Goal: Contribute content: Add original content to the website for others to see

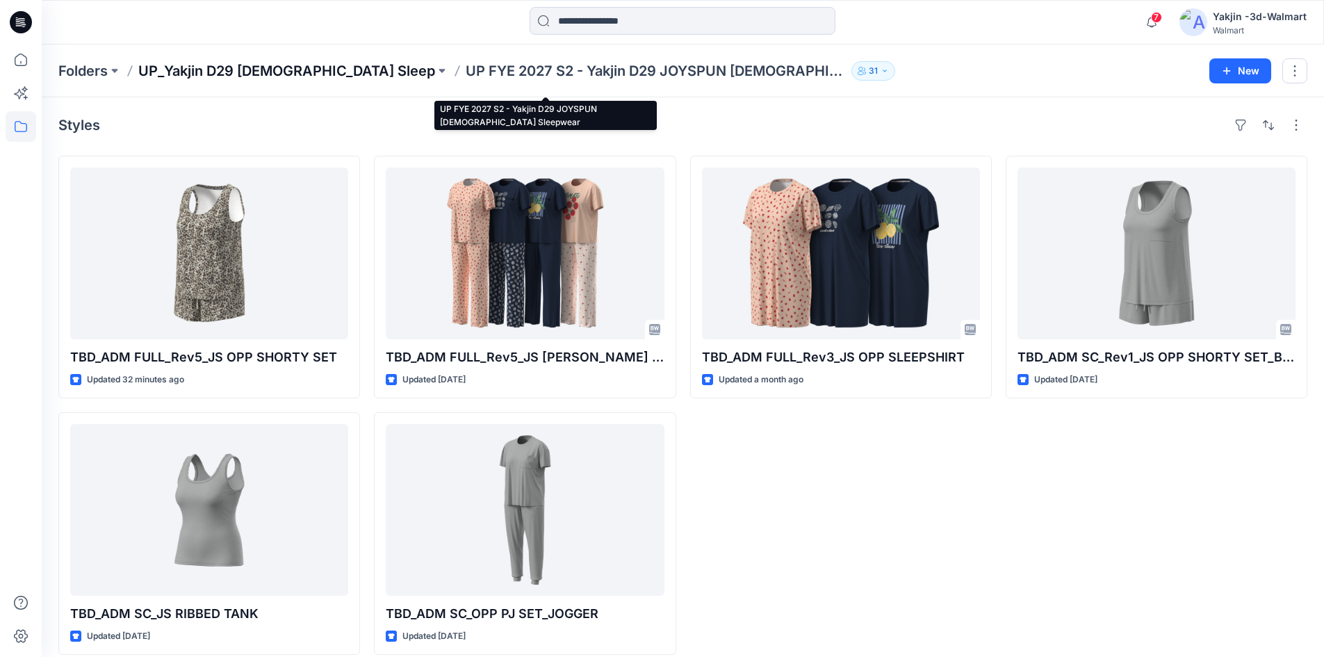
scroll to position [15, 0]
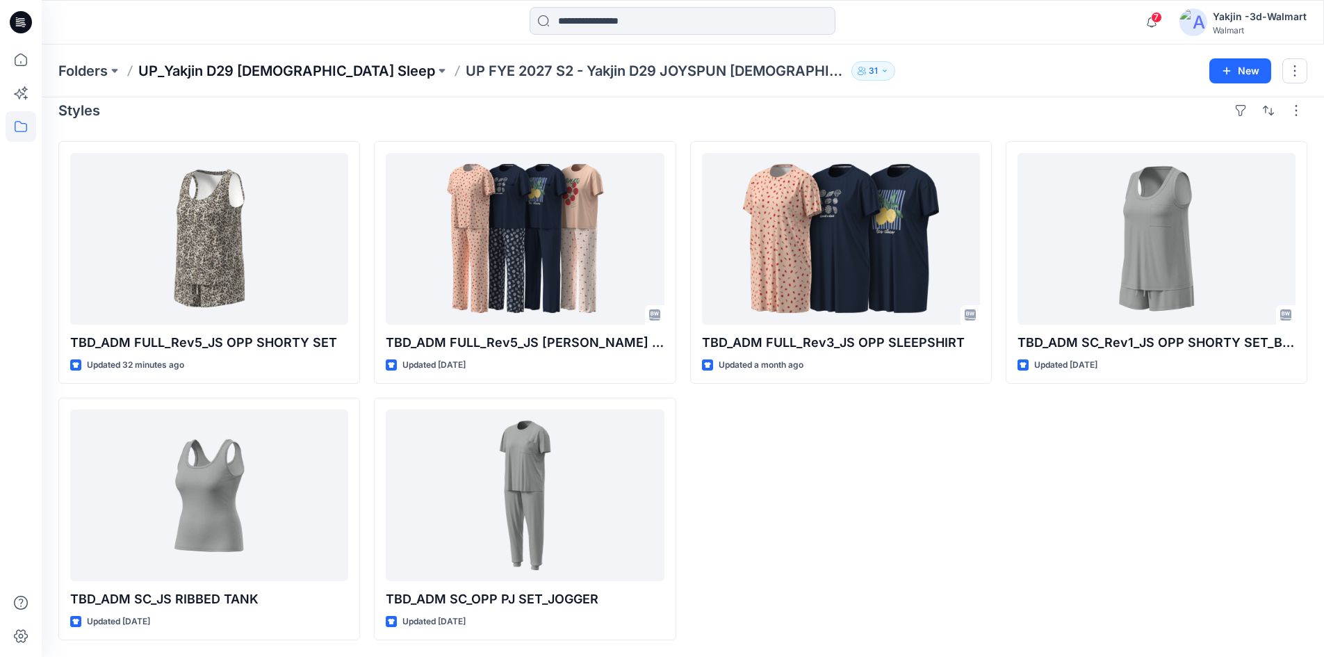
click at [231, 73] on p "UP_Yakjin D29 [DEMOGRAPHIC_DATA] Sleep" at bounding box center [286, 70] width 297 height 19
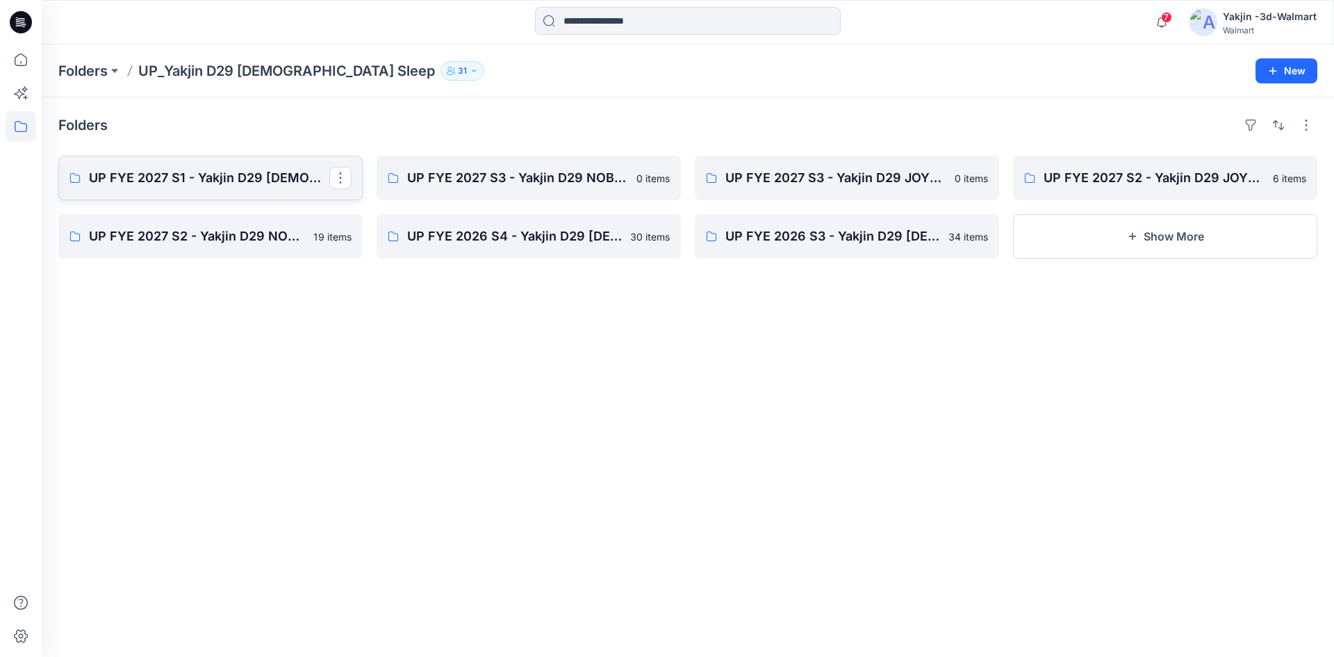
click at [213, 172] on p "UP FYE 2027 S1 - Yakjin D29 [DEMOGRAPHIC_DATA] Sleepwear" at bounding box center [209, 177] width 240 height 19
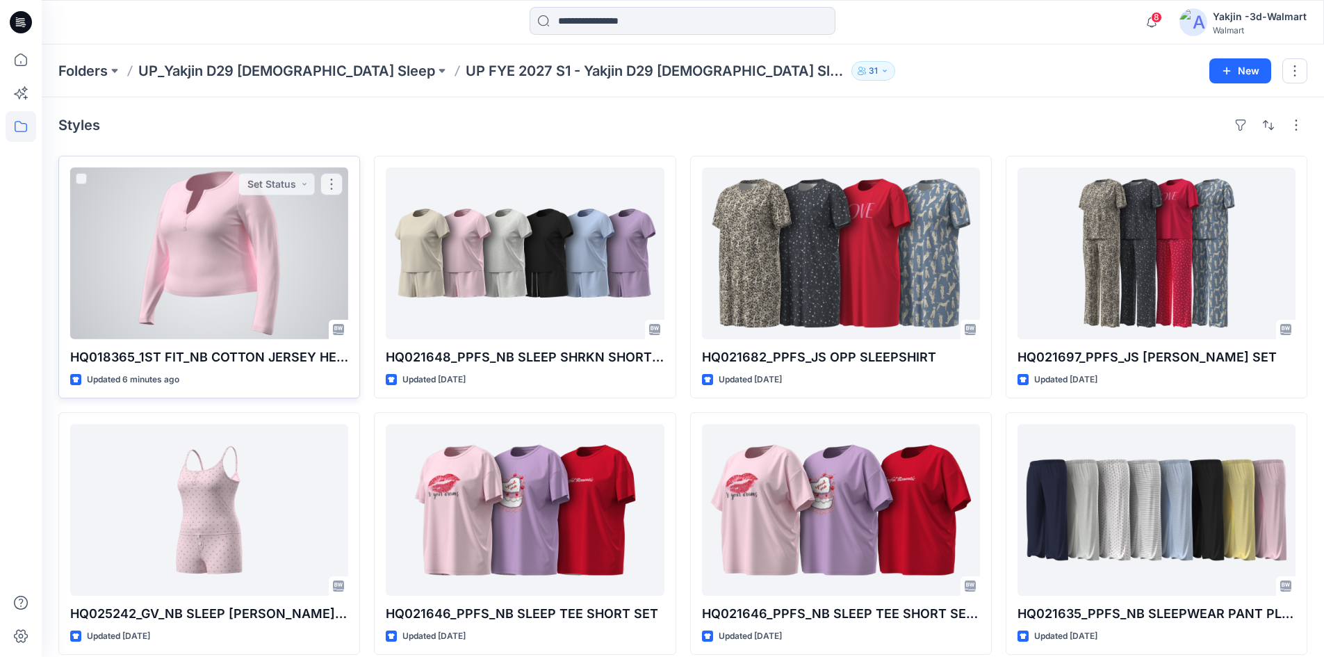
click at [235, 265] on div at bounding box center [209, 253] width 278 height 172
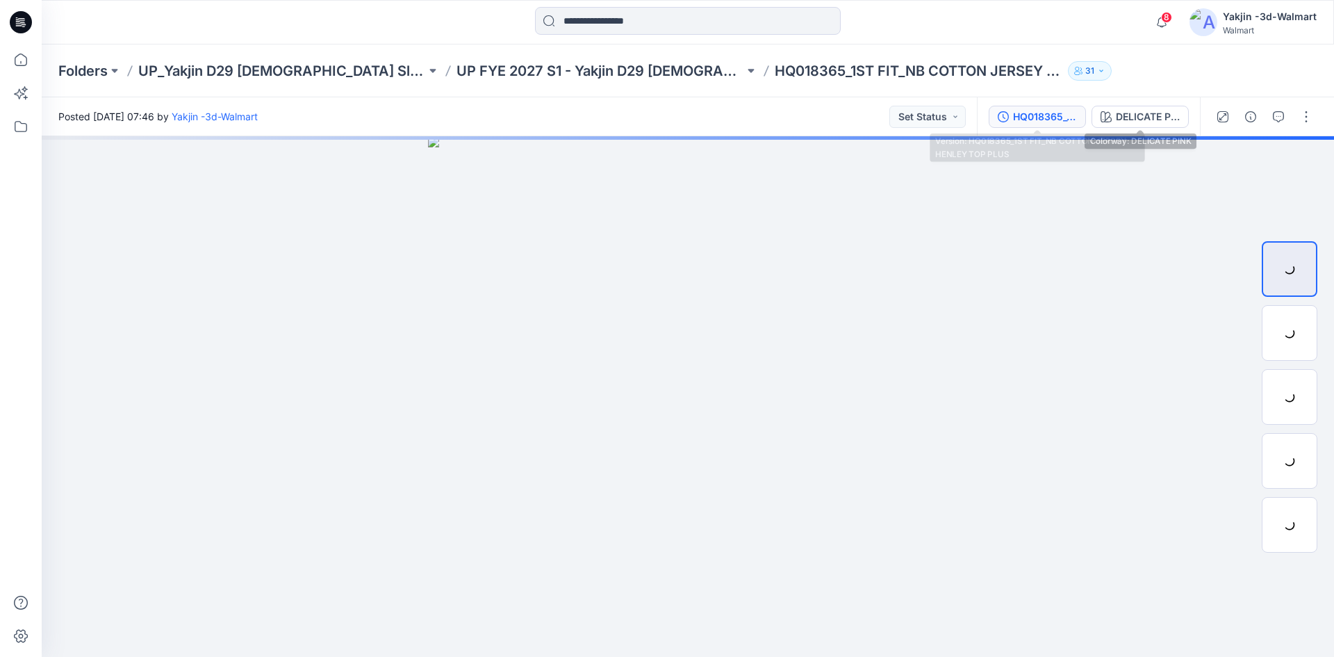
click at [1025, 122] on div "HQ018365_1ST FIT_NB COTTON JERSEY HENLEY TOP PLUS" at bounding box center [1045, 116] width 64 height 15
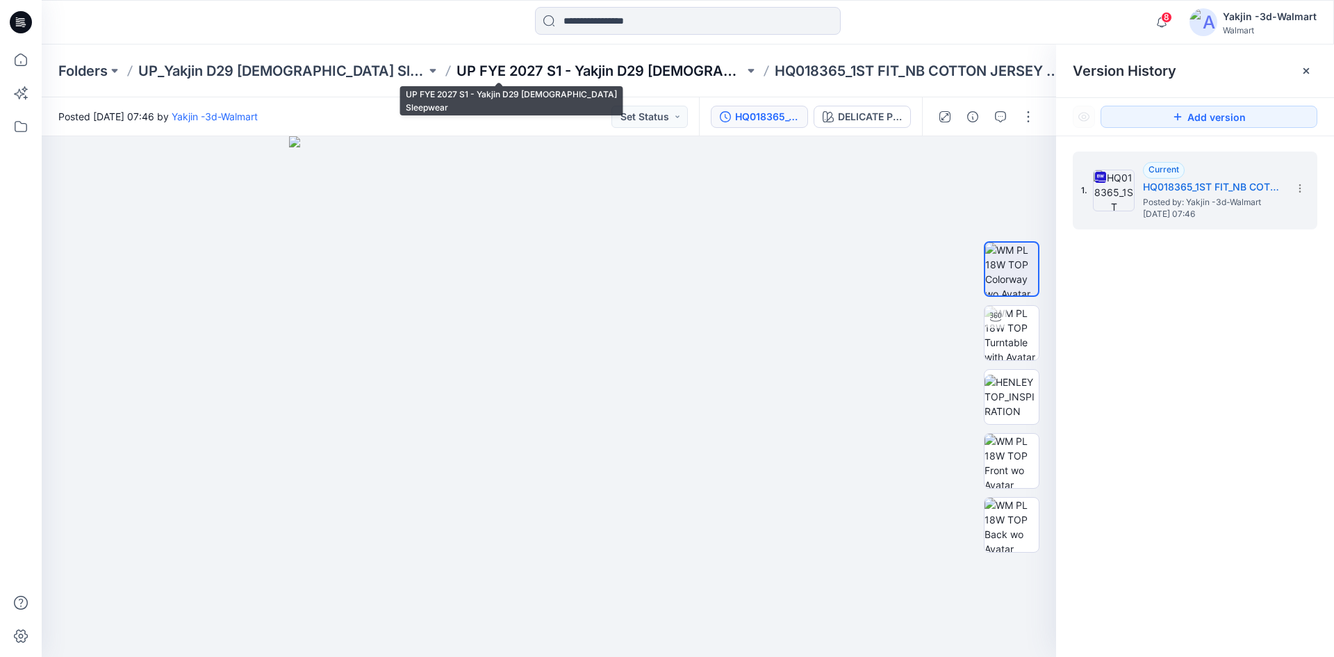
click at [569, 65] on p "UP FYE 2027 S1 - Yakjin D29 [DEMOGRAPHIC_DATA] Sleepwear" at bounding box center [601, 70] width 288 height 19
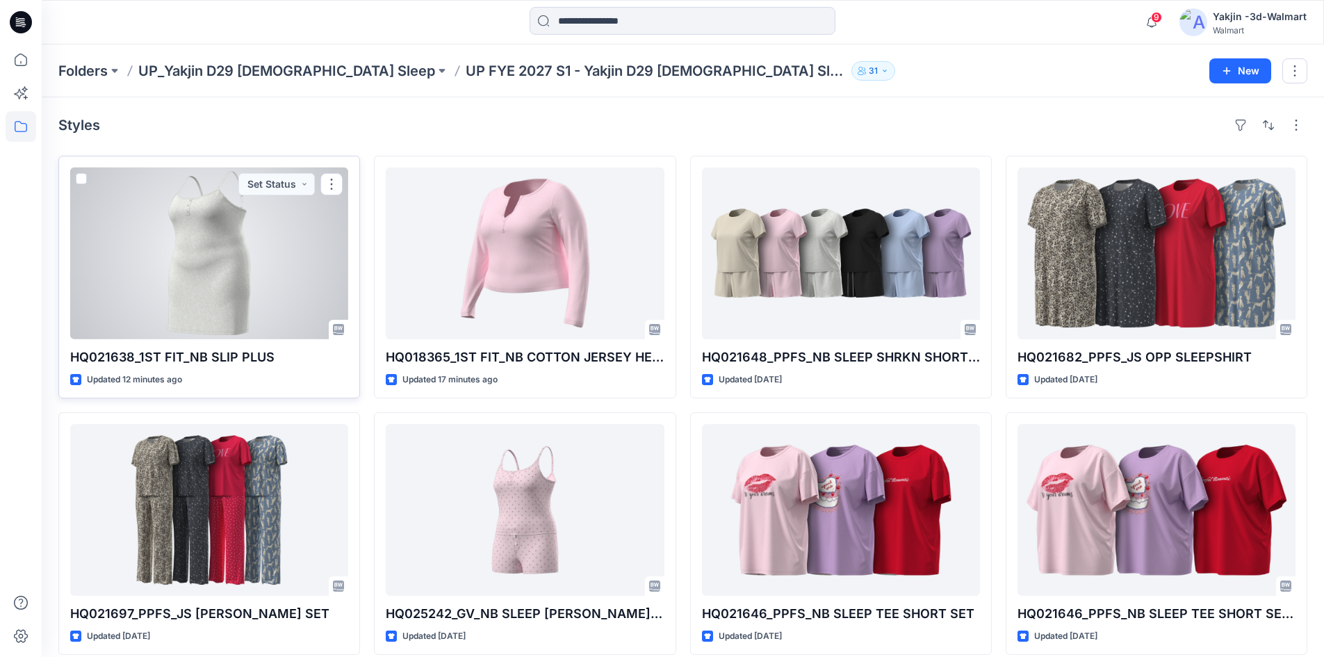
click at [247, 311] on div at bounding box center [209, 253] width 278 height 172
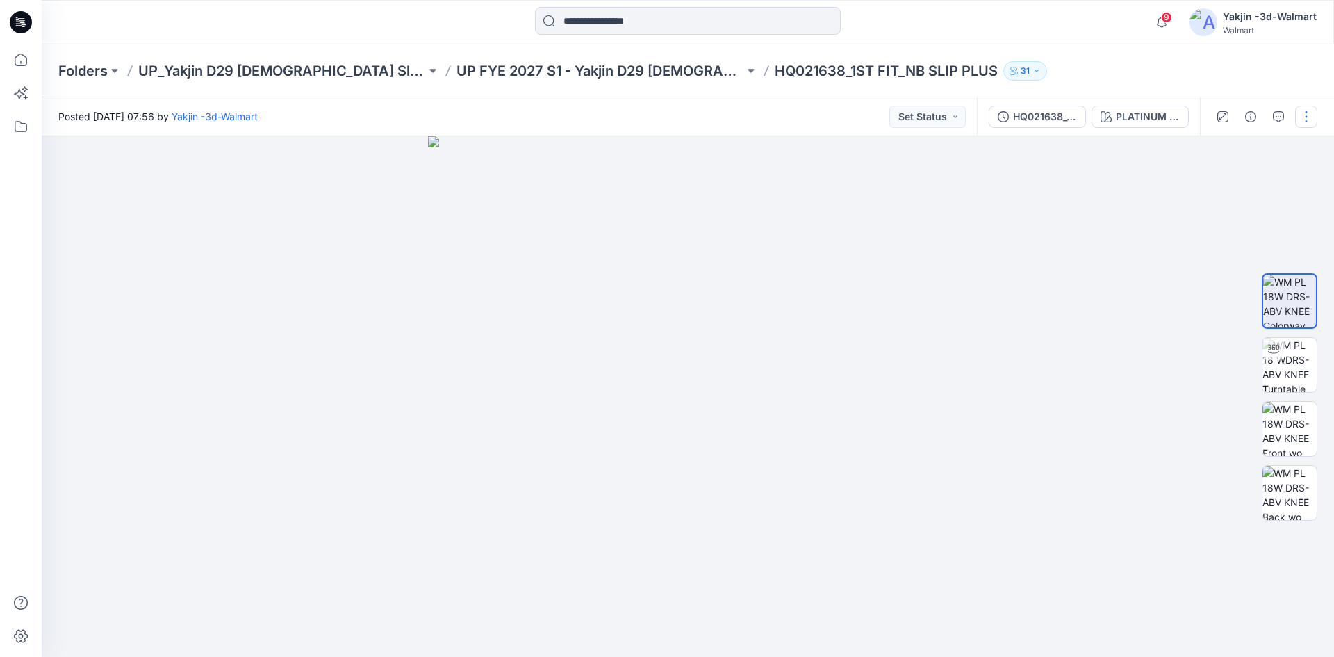
click at [1311, 119] on button "button" at bounding box center [1306, 117] width 22 height 22
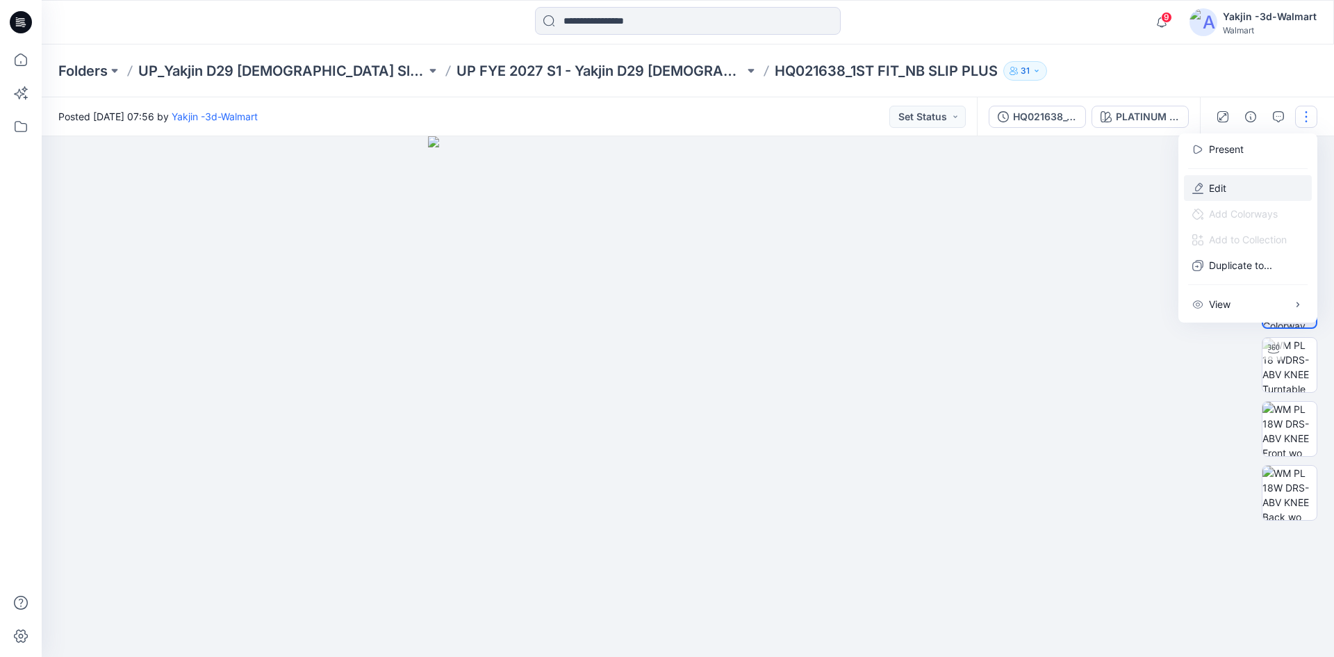
click at [1203, 186] on icon "button" at bounding box center [1198, 188] width 11 height 11
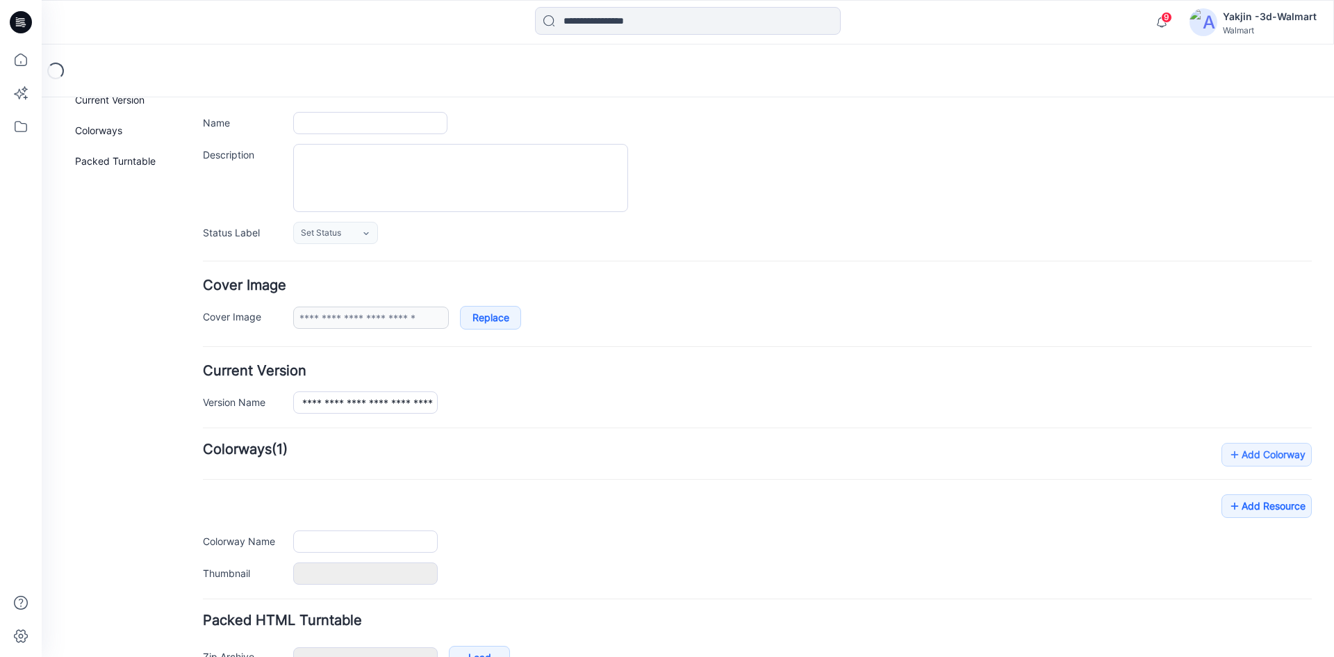
scroll to position [176, 0]
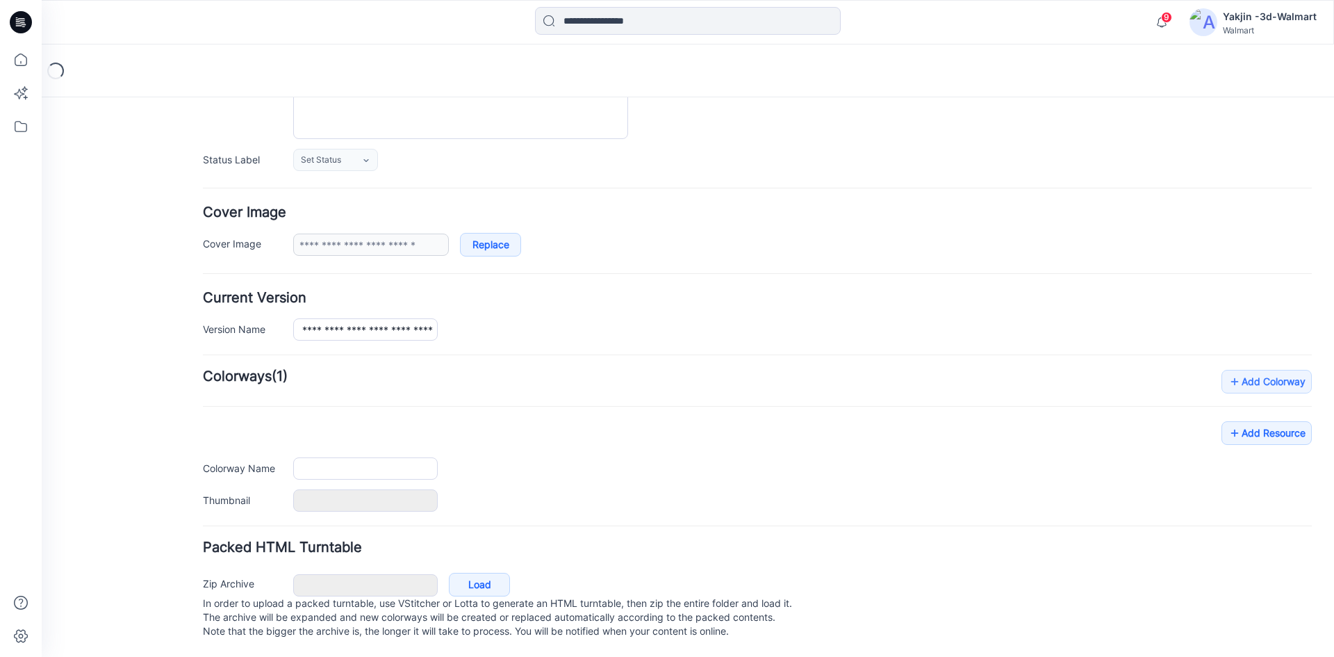
type input "**********"
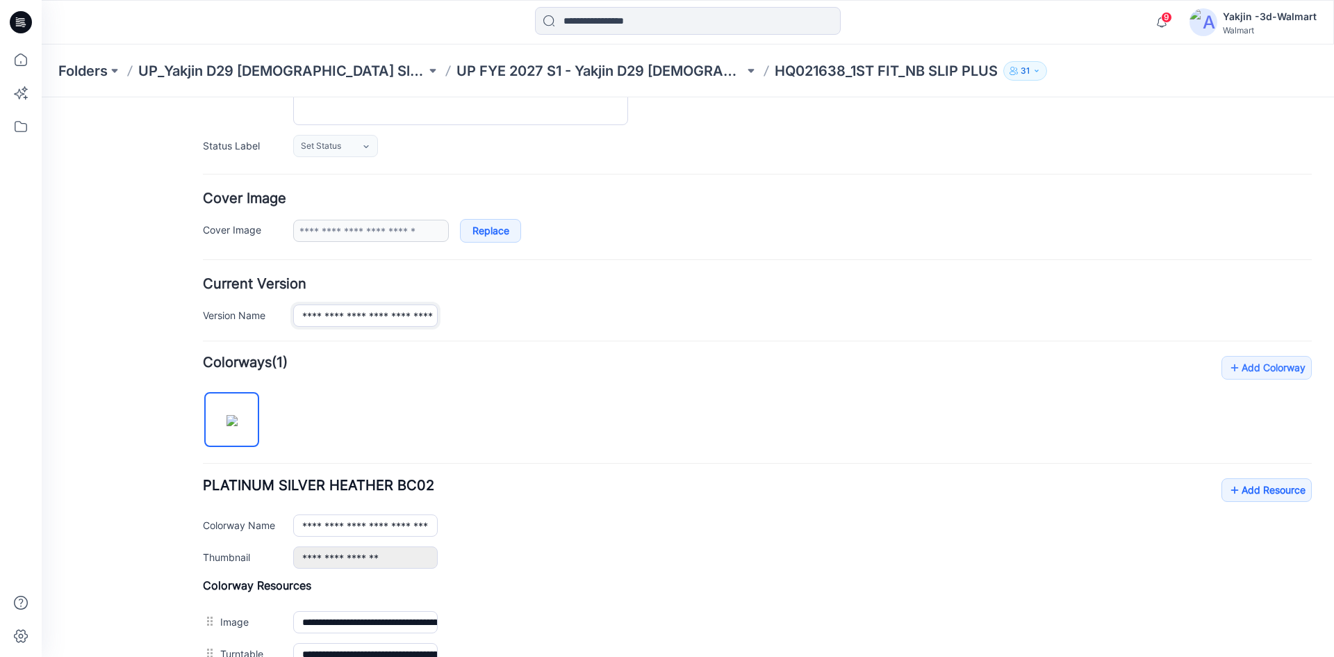
click at [400, 313] on input "**********" at bounding box center [365, 315] width 145 height 22
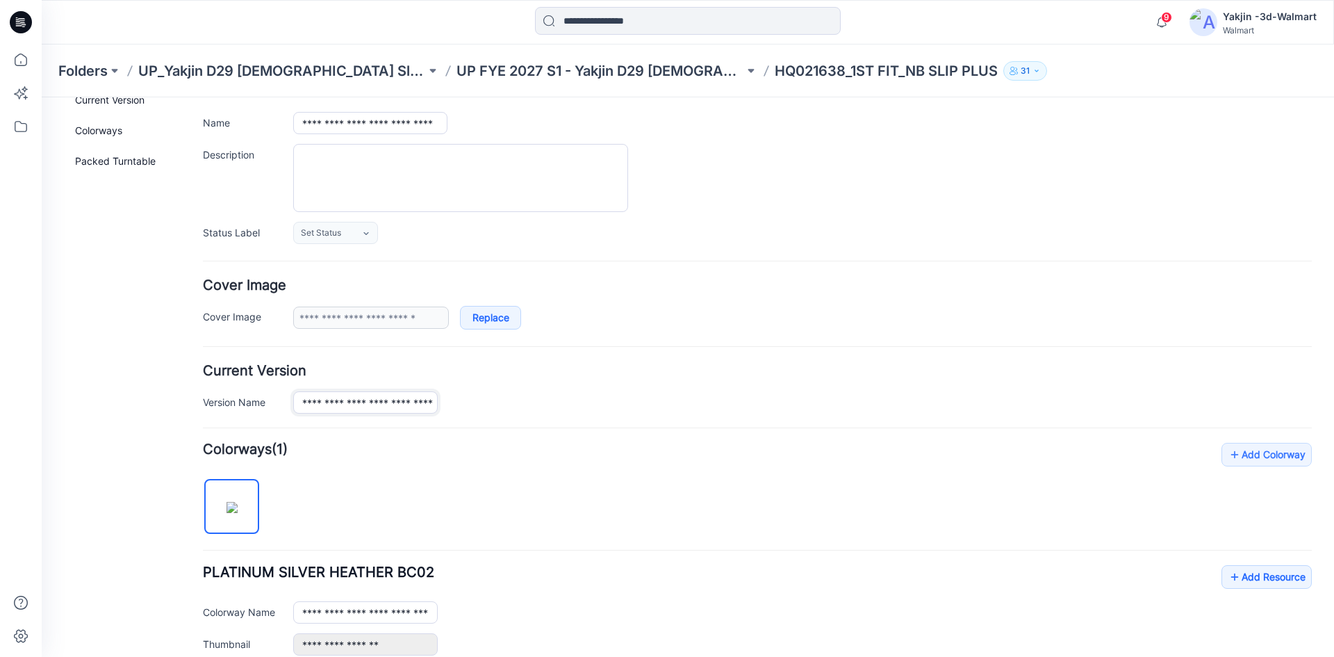
scroll to position [0, 0]
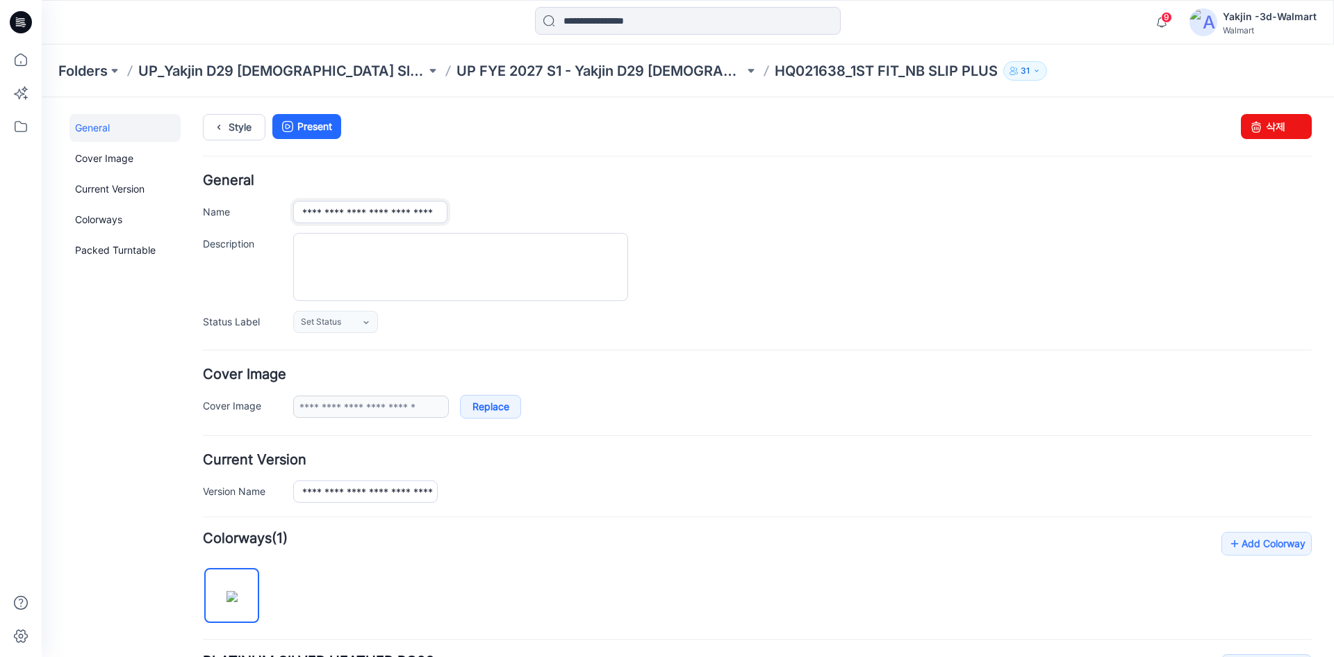
click at [392, 217] on input "**********" at bounding box center [370, 212] width 154 height 22
click at [388, 490] on input "**********" at bounding box center [365, 491] width 145 height 22
click at [617, 464] on h4 "Current Version" at bounding box center [757, 459] width 1109 height 13
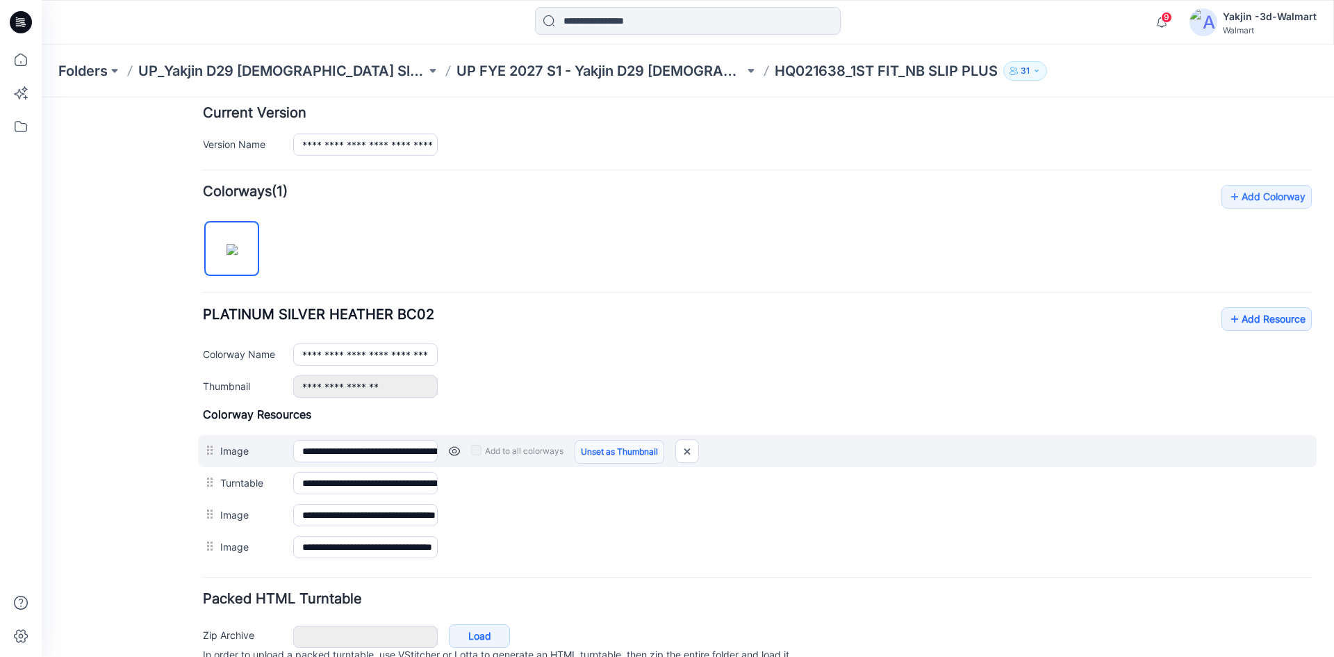
scroll to position [347, 0]
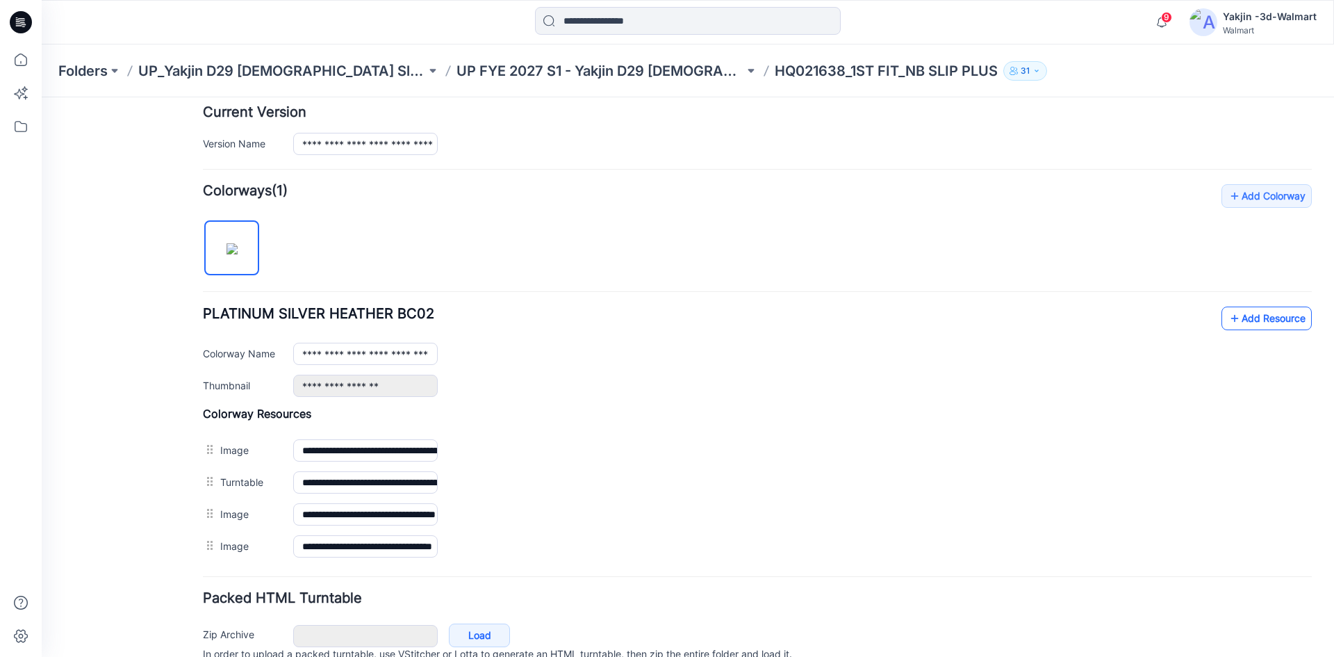
click at [1265, 312] on link "Add Resource" at bounding box center [1267, 318] width 90 height 24
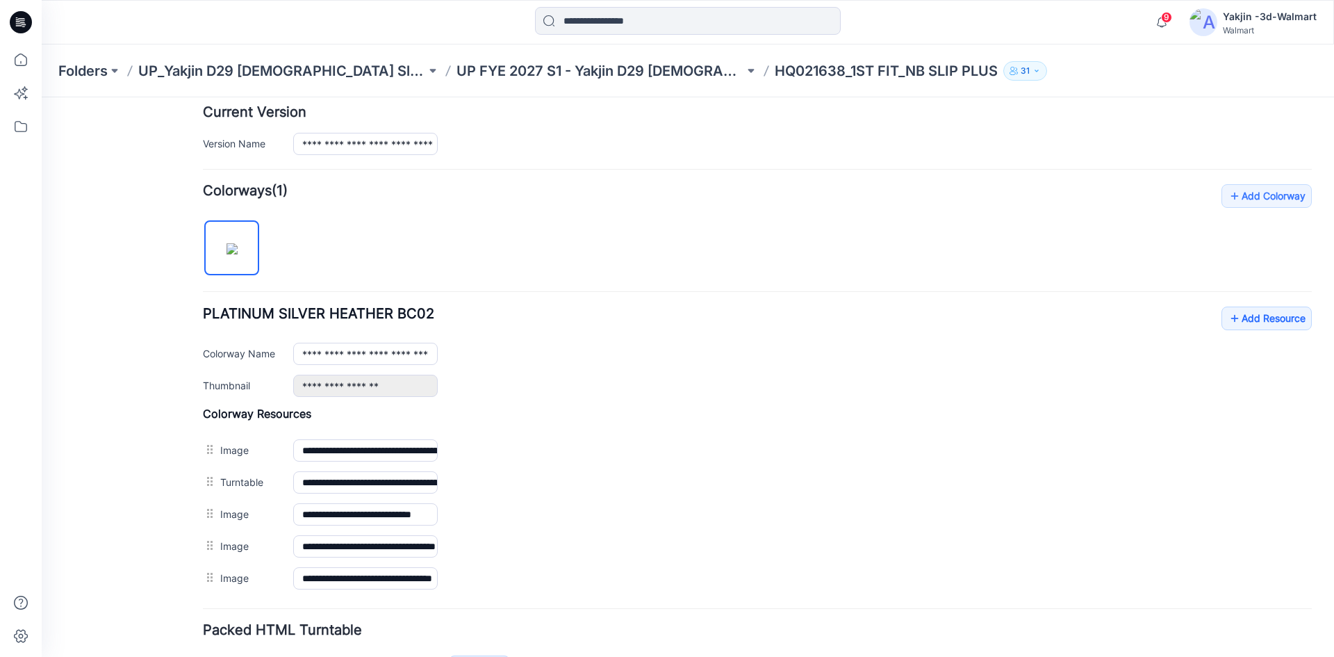
drag, startPoint x: 211, startPoint y: 578, endPoint x: 455, endPoint y: 513, distance: 253.0
click at [42, 97] on link at bounding box center [42, 97] width 0 height 0
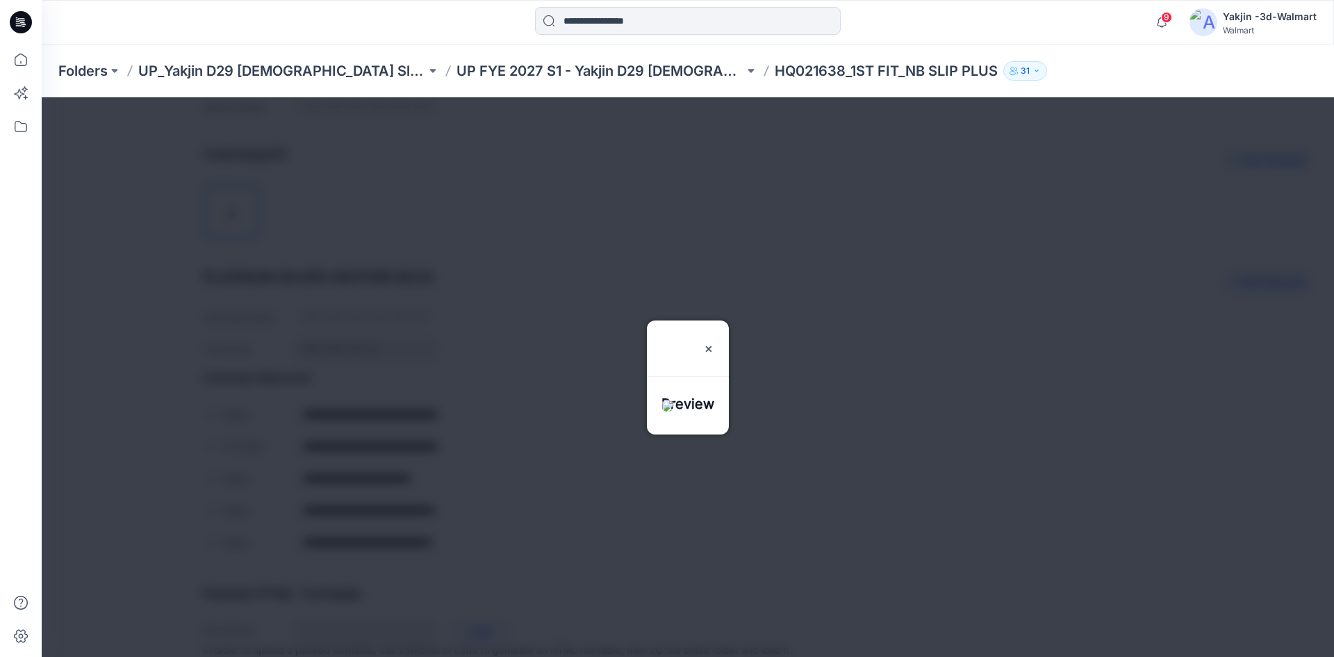
scroll to position [417, 0]
click at [714, 343] on img at bounding box center [708, 348] width 11 height 11
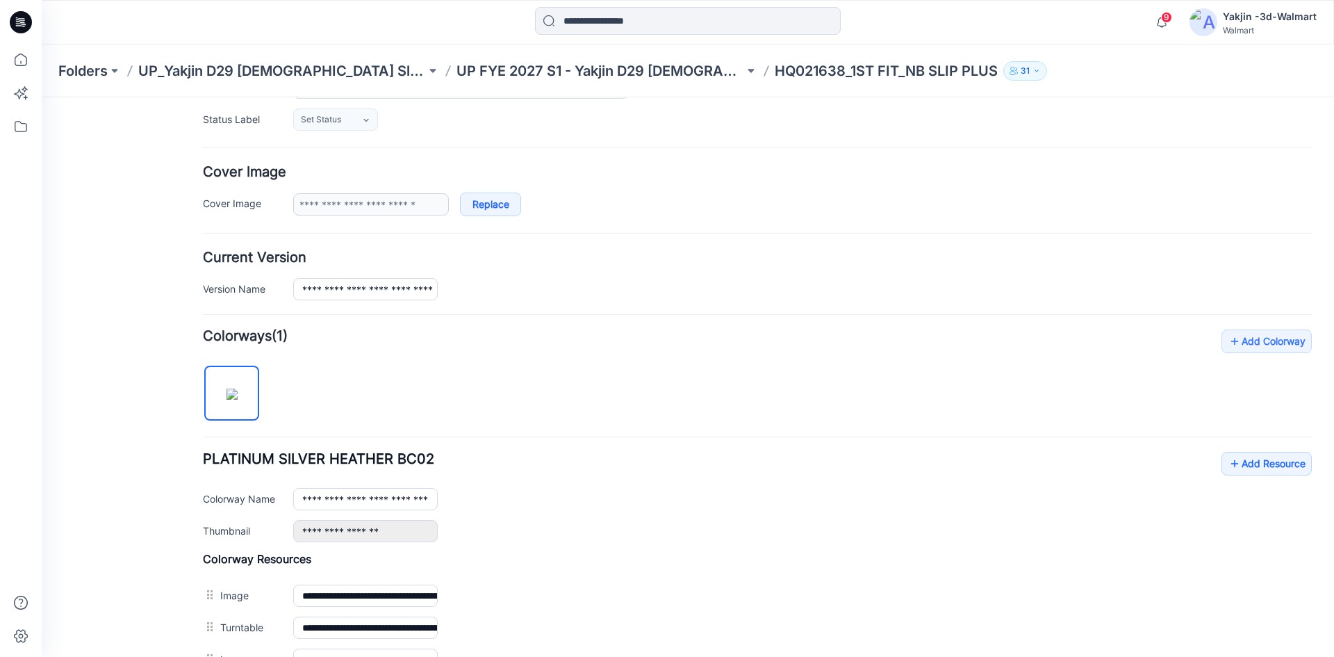
scroll to position [0, 0]
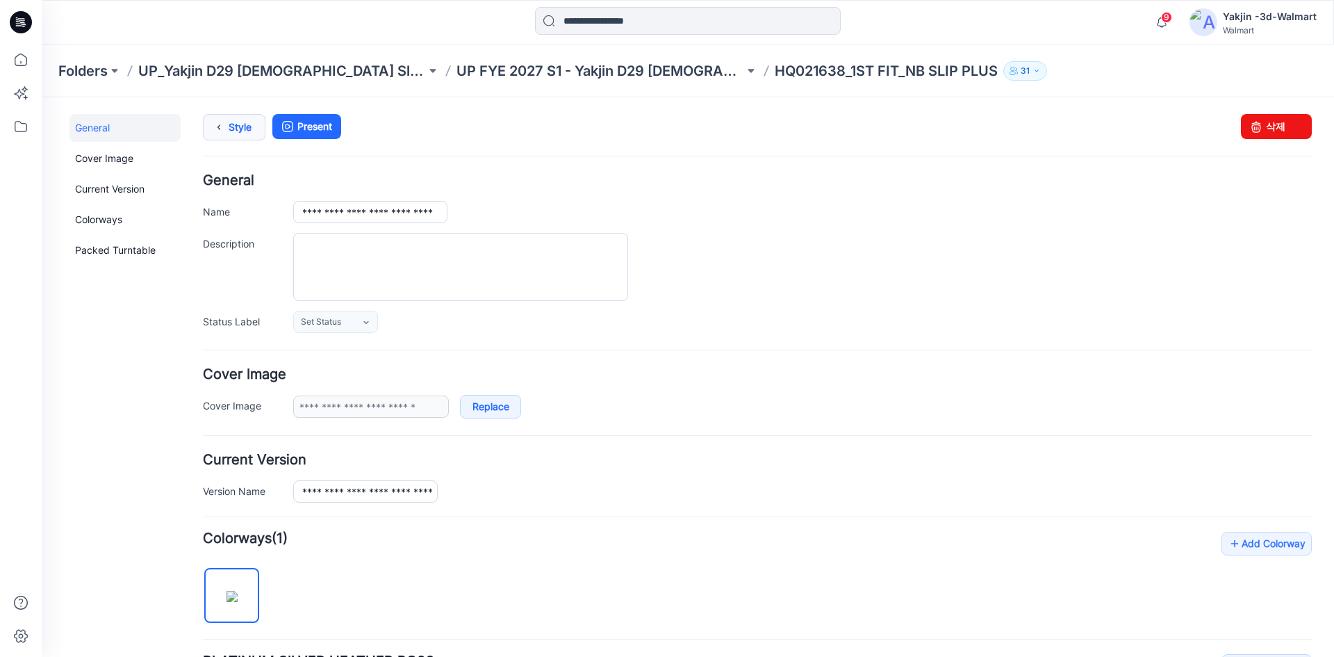
click at [247, 125] on link "Style" at bounding box center [234, 127] width 63 height 26
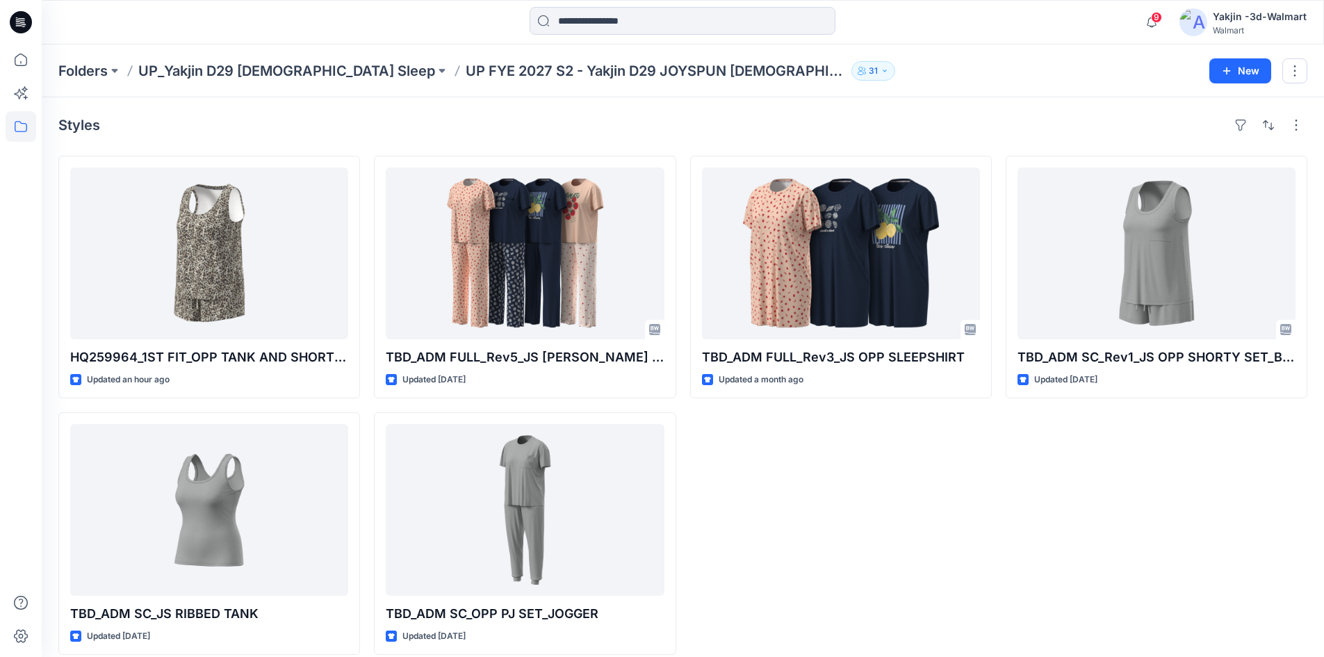
click at [22, 22] on icon at bounding box center [21, 22] width 22 height 22
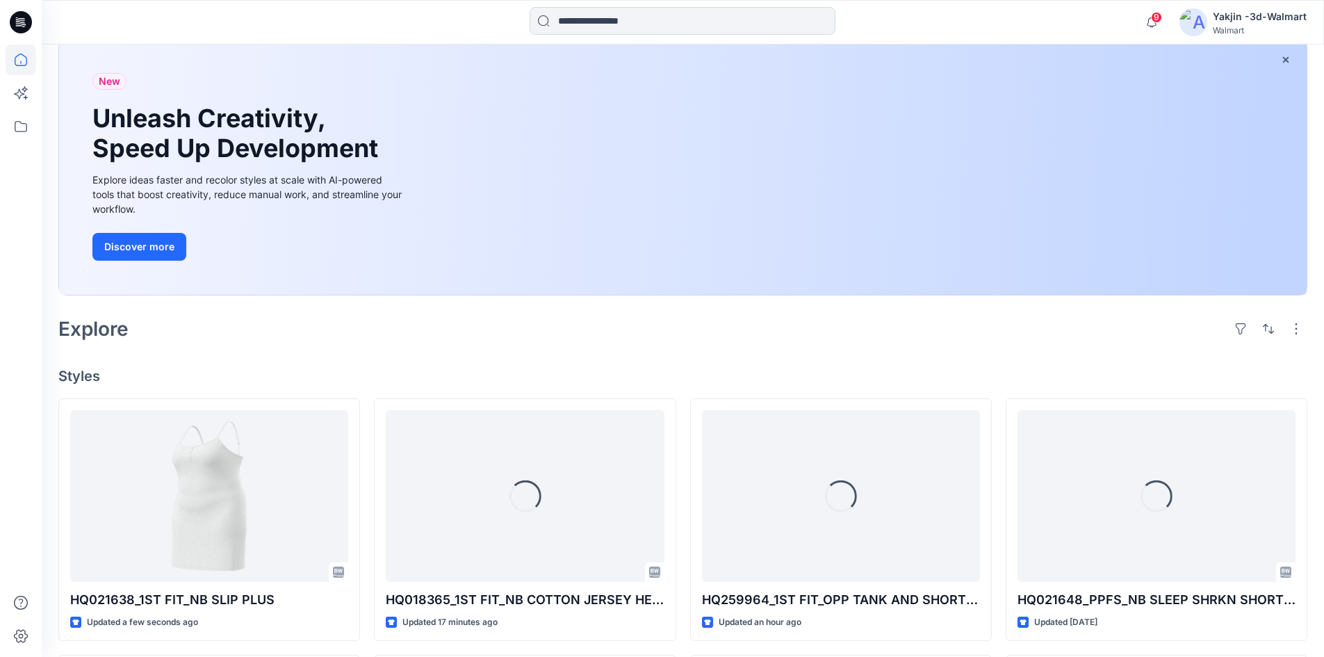
scroll to position [208, 0]
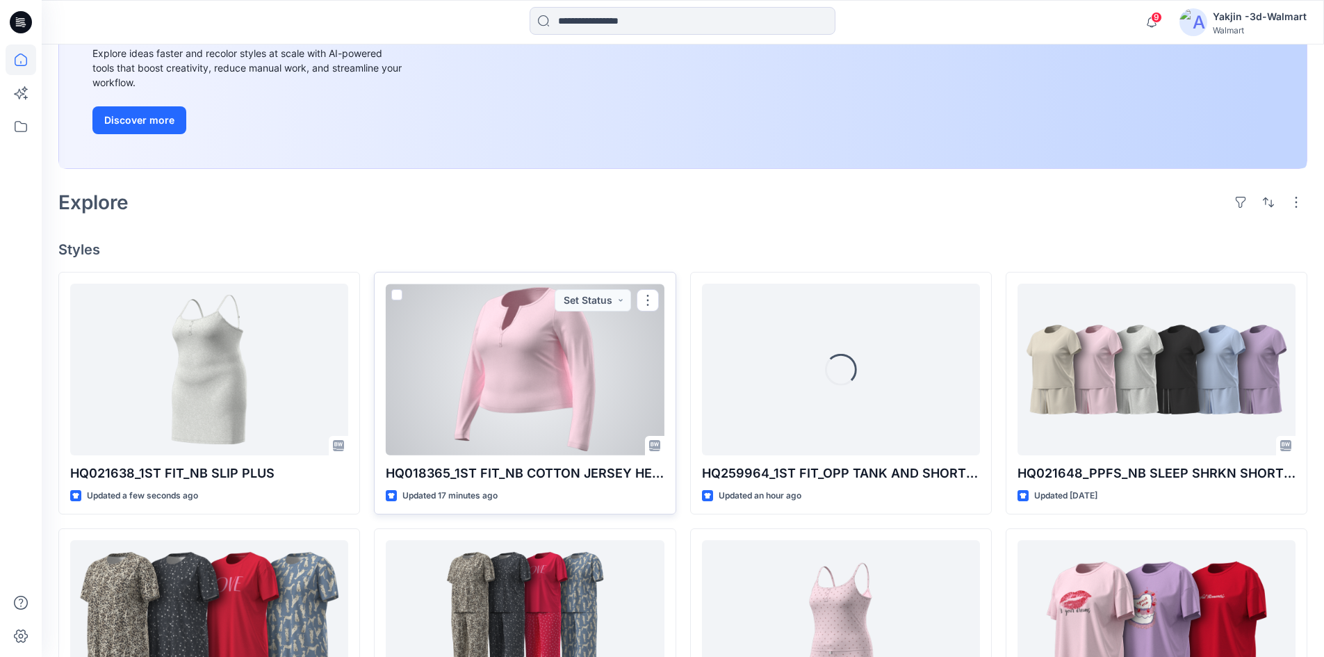
click at [517, 361] on div at bounding box center [525, 370] width 278 height 172
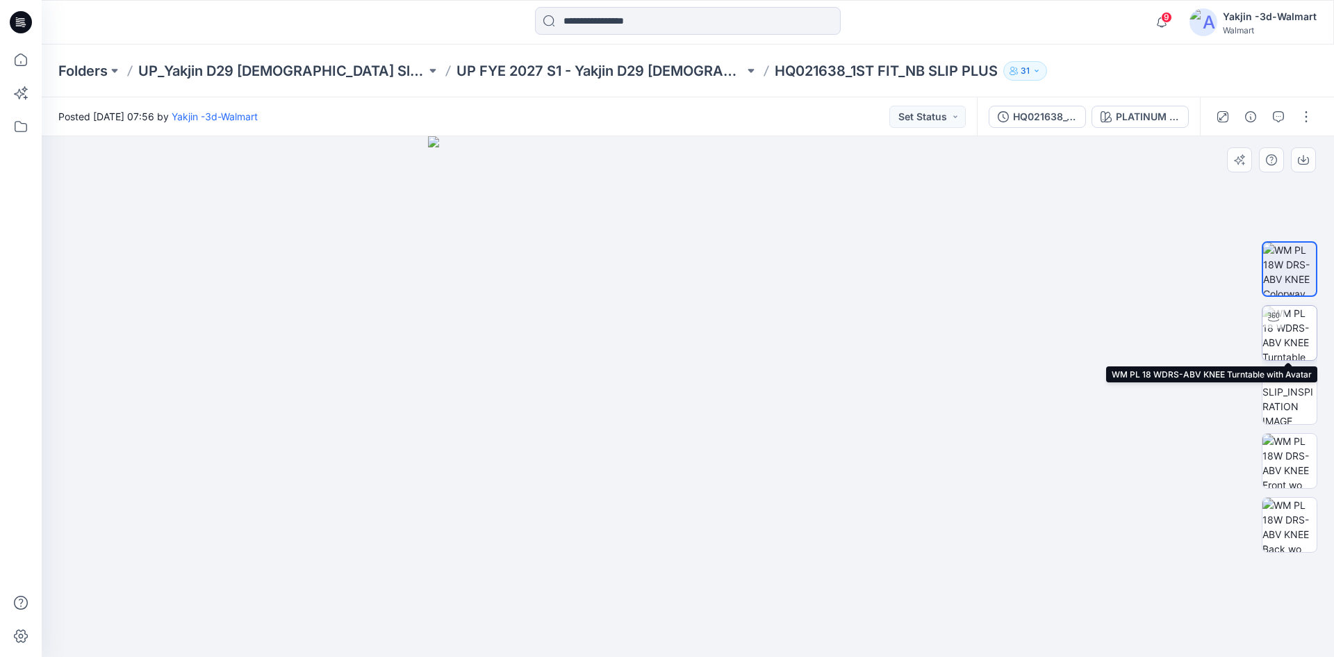
click at [1291, 337] on img at bounding box center [1290, 333] width 54 height 54
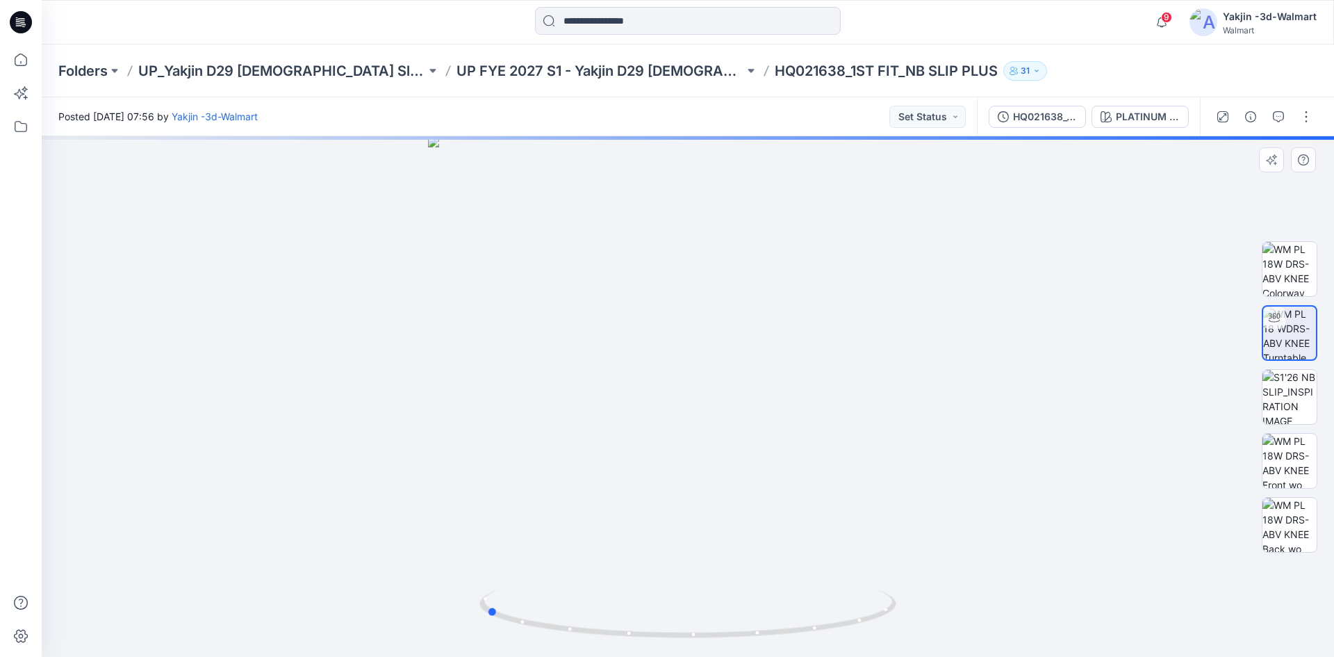
drag, startPoint x: 808, startPoint y: 633, endPoint x: 615, endPoint y: 641, distance: 192.7
click at [615, 641] on div at bounding box center [688, 396] width 1293 height 521
drag, startPoint x: 698, startPoint y: 256, endPoint x: 671, endPoint y: 414, distance: 160.1
click at [672, 418] on img at bounding box center [662, 147] width 1833 height 1017
click at [673, 414] on img at bounding box center [663, 149] width 1833 height 1015
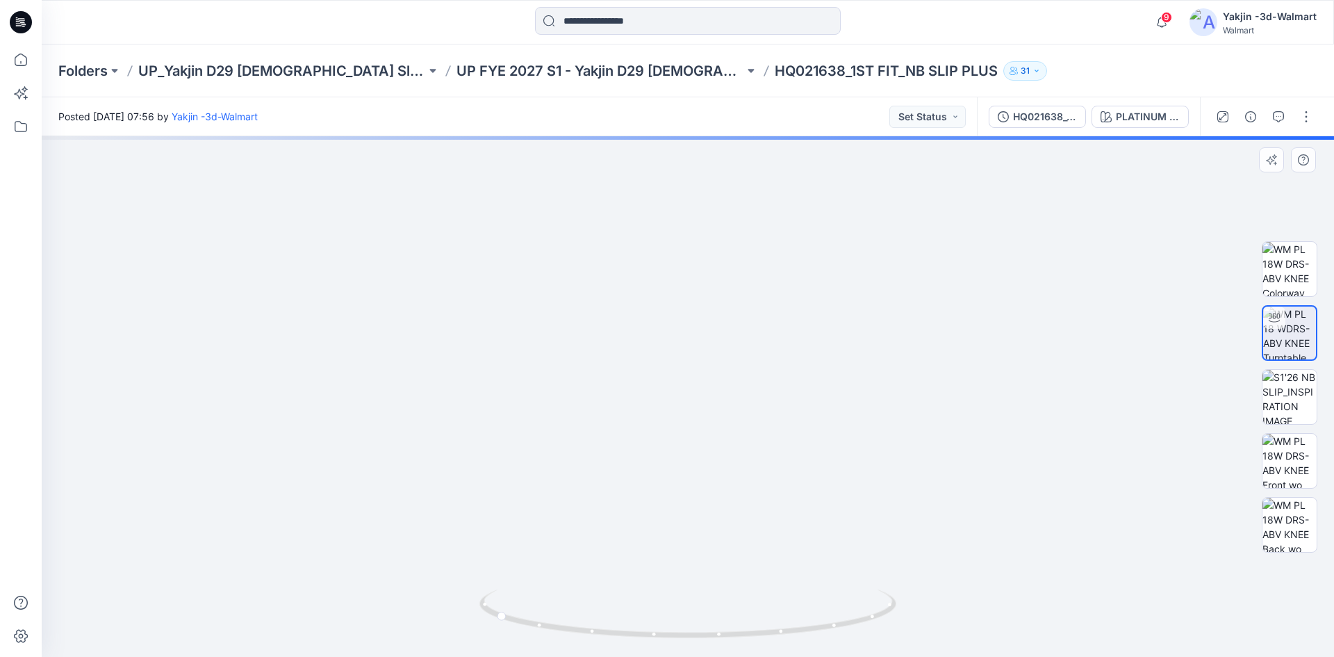
drag, startPoint x: 673, startPoint y: 414, endPoint x: 682, endPoint y: 509, distance: 95.6
click at [682, 509] on img at bounding box center [673, 196] width 1833 height 919
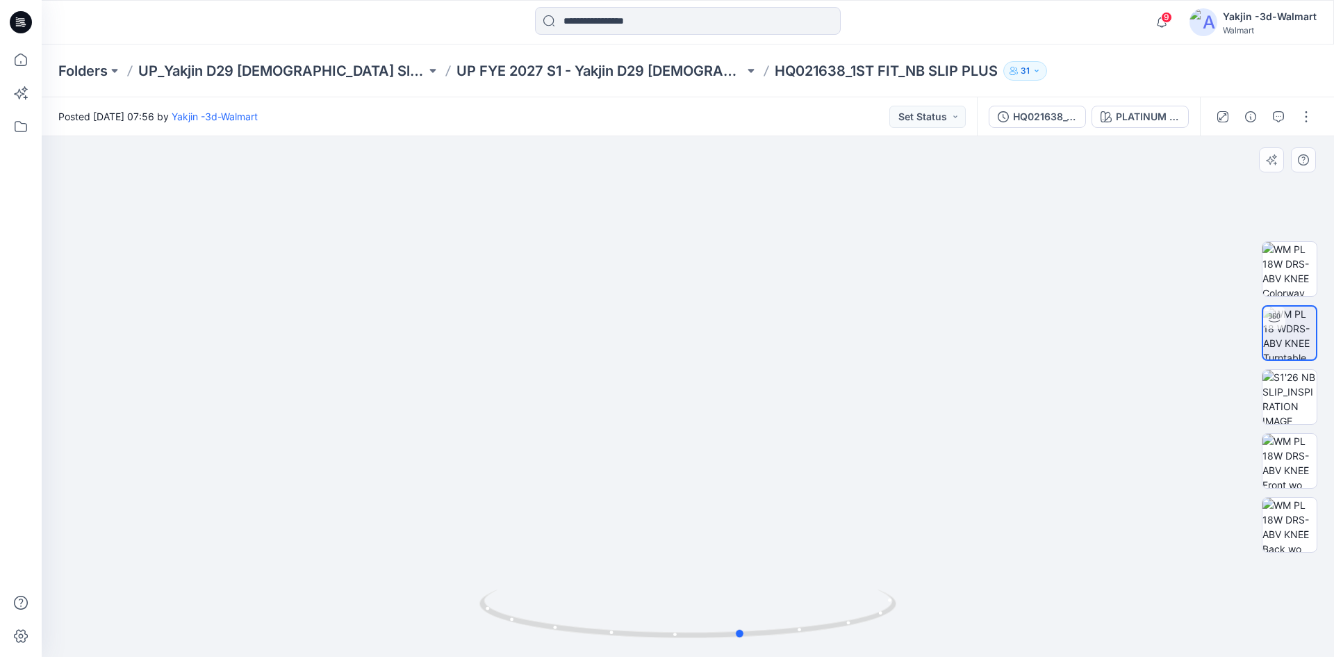
drag, startPoint x: 636, startPoint y: 631, endPoint x: 465, endPoint y: 618, distance: 171.5
click at [465, 618] on div at bounding box center [688, 396] width 1293 height 521
drag, startPoint x: 772, startPoint y: 636, endPoint x: 467, endPoint y: 649, distance: 305.4
click at [467, 649] on div at bounding box center [688, 396] width 1293 height 521
drag, startPoint x: 721, startPoint y: 557, endPoint x: 600, endPoint y: 373, distance: 221.3
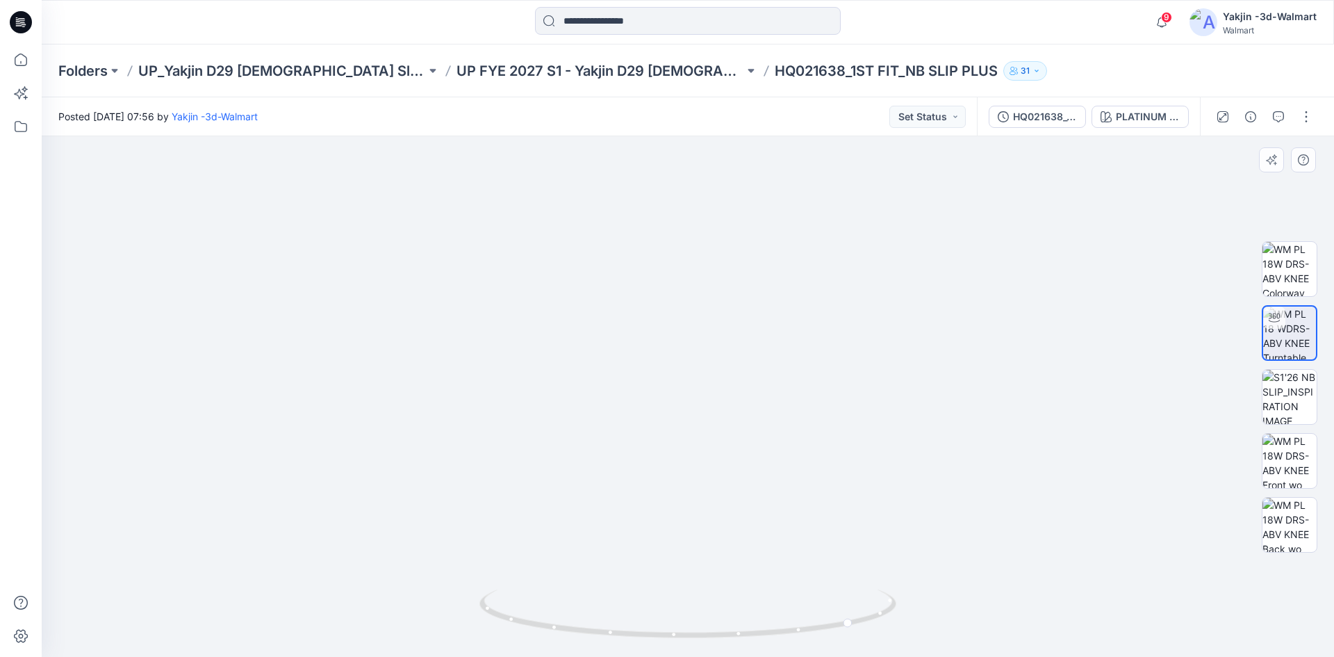
click at [600, 373] on img at bounding box center [664, 177] width 1341 height 958
drag, startPoint x: 751, startPoint y: 642, endPoint x: 609, endPoint y: 611, distance: 144.5
click at [609, 611] on div at bounding box center [688, 621] width 417 height 69
drag, startPoint x: 772, startPoint y: 297, endPoint x: 736, endPoint y: 443, distance: 150.4
click at [763, 522] on img at bounding box center [665, 290] width 1341 height 734
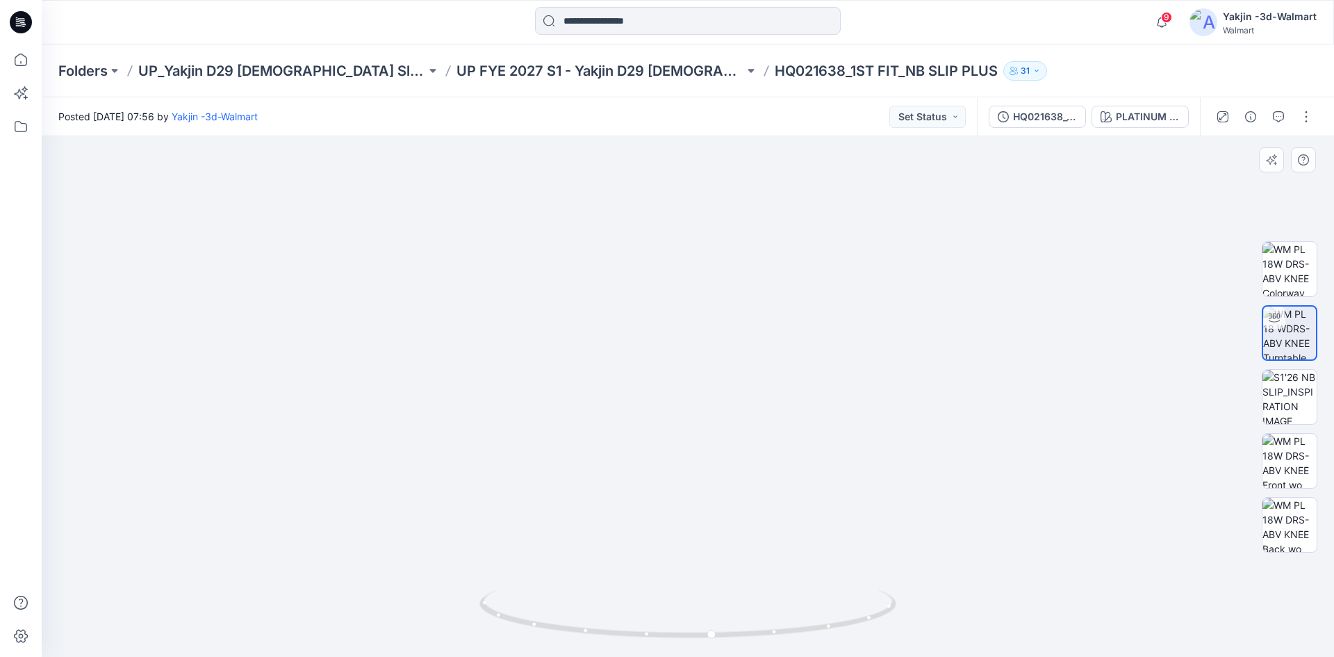
drag, startPoint x: 562, startPoint y: 303, endPoint x: 678, endPoint y: 357, distance: 127.5
click at [678, 357] on img at bounding box center [533, 249] width 1865 height 815
click at [1309, 268] on img at bounding box center [1290, 269] width 54 height 54
click at [263, 174] on div at bounding box center [688, 396] width 1293 height 521
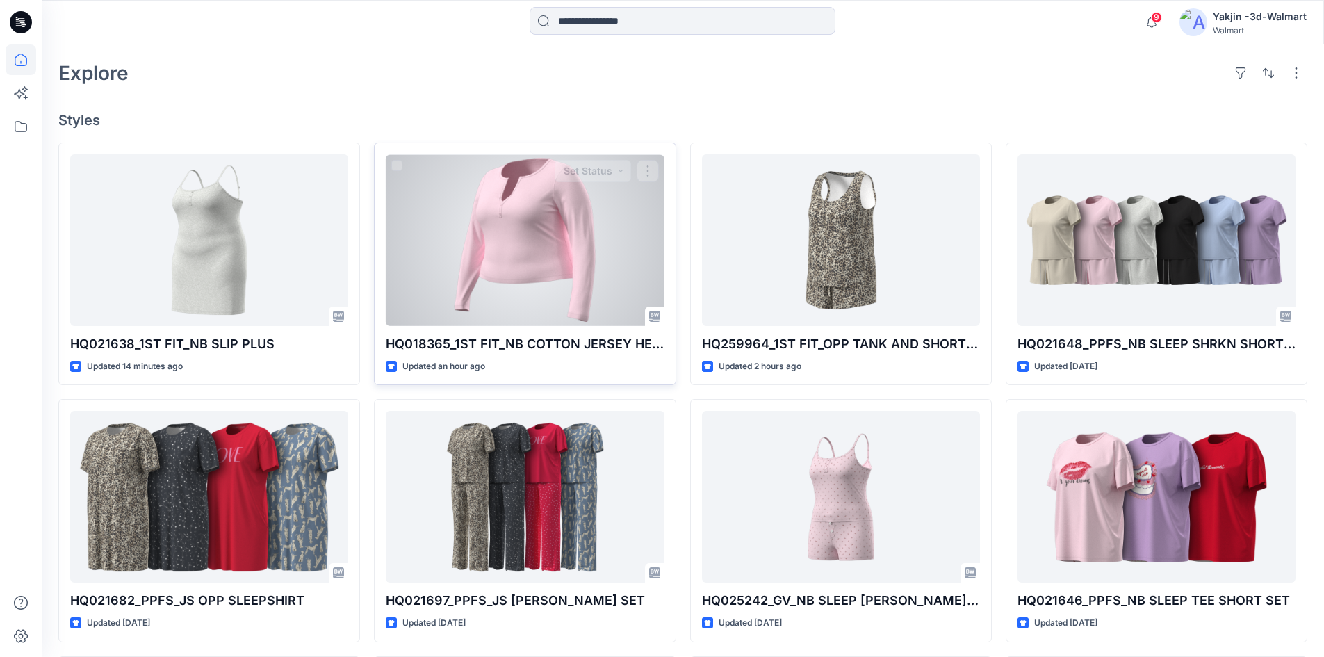
scroll to position [347, 0]
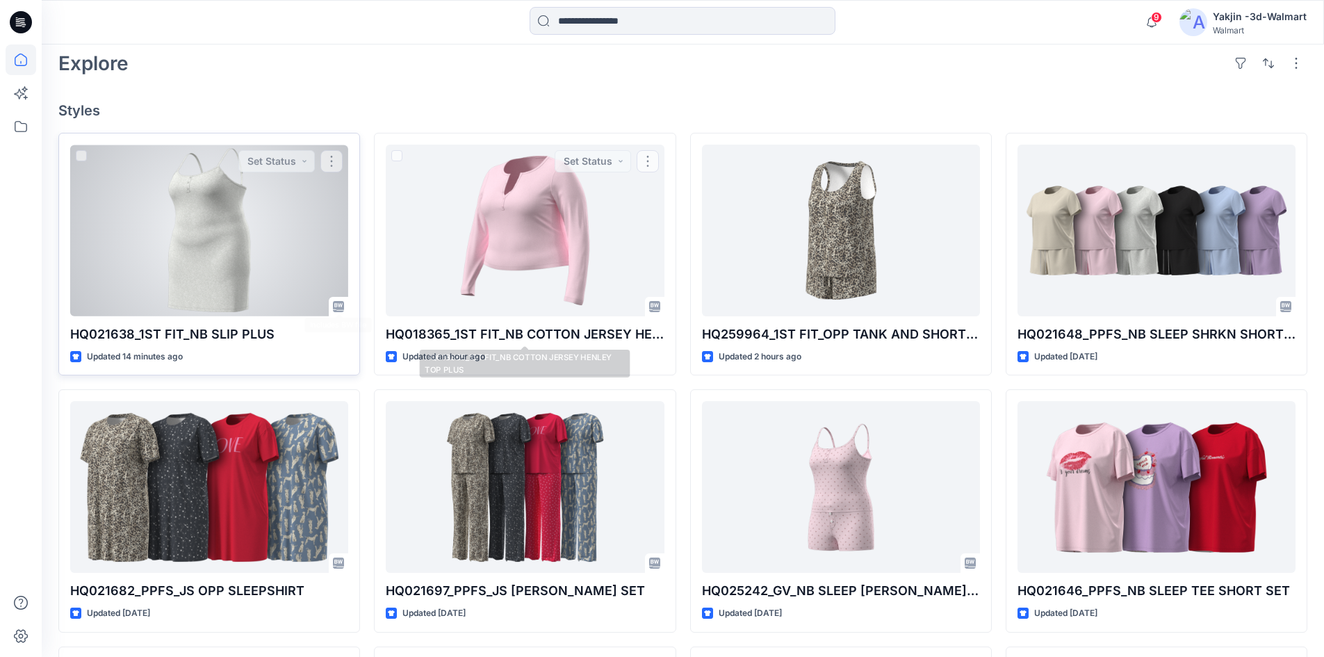
click at [200, 247] on div at bounding box center [209, 231] width 278 height 172
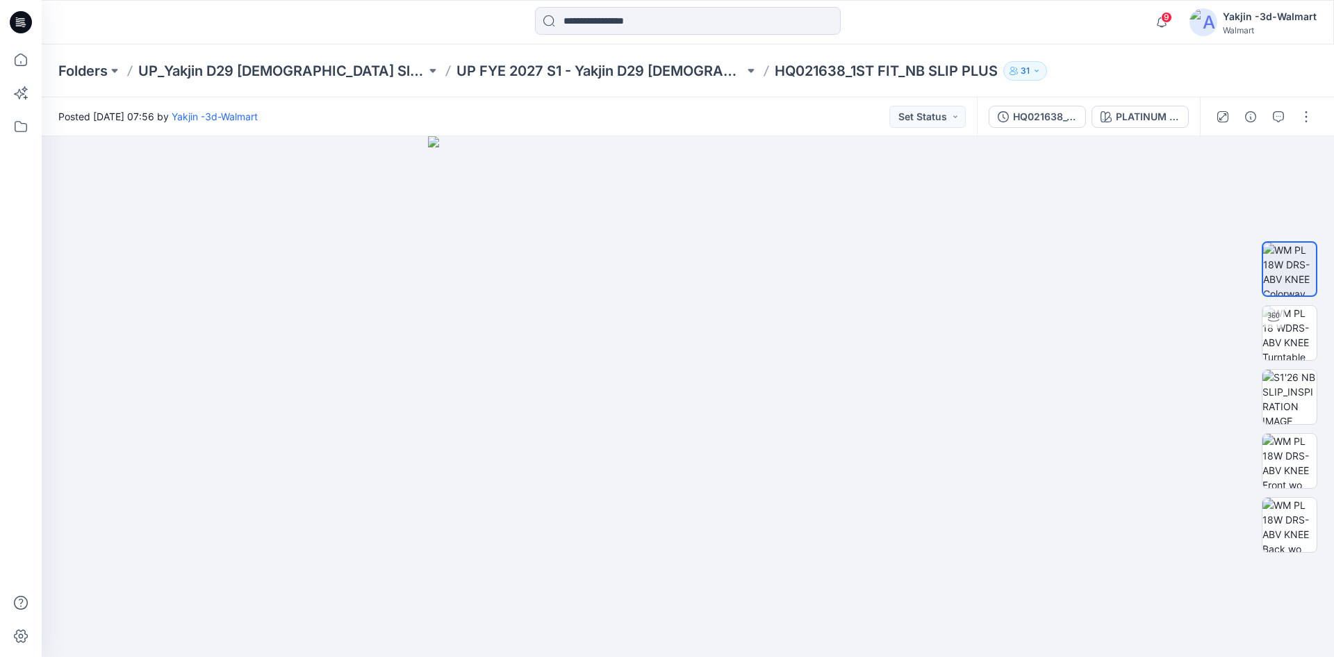
click at [518, 65] on p "UP FYE 2027 S1 - Yakjin D29 [DEMOGRAPHIC_DATA] Sleepwear" at bounding box center [601, 70] width 288 height 19
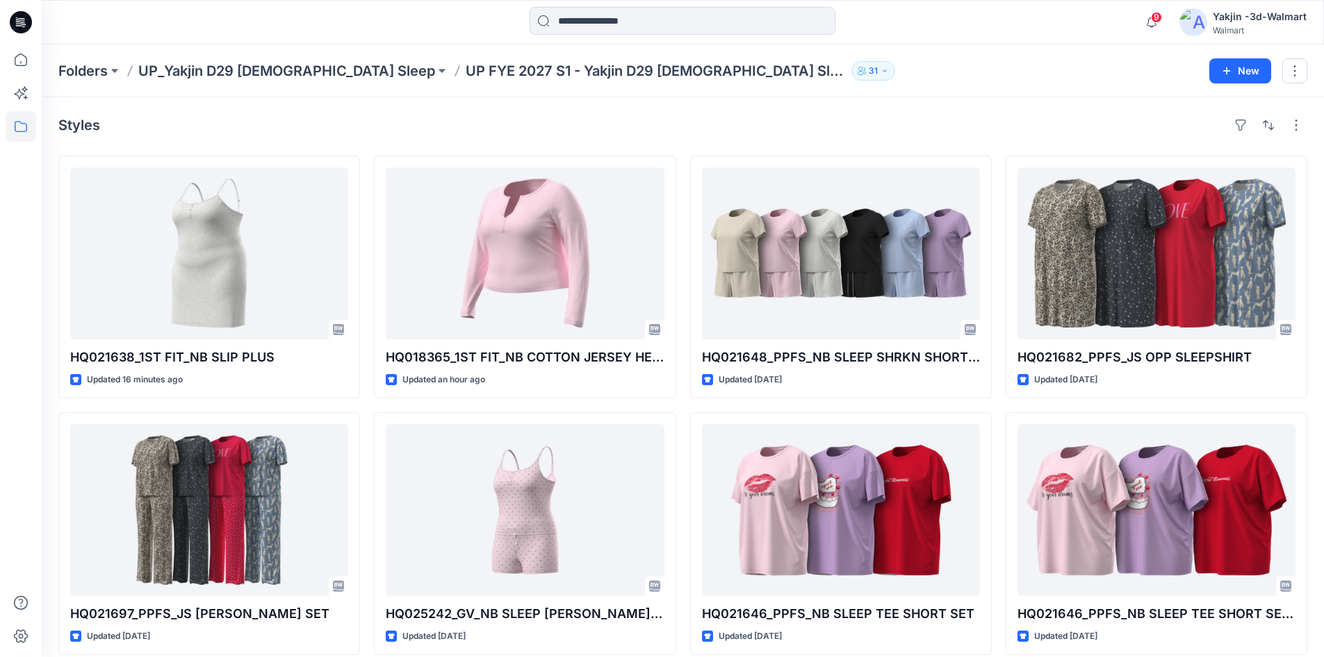
click at [318, 140] on div "Styles HQ021638_1ST FIT_NB SLIP PLUS Updated 16 minutes ago HQ021697_PPFS_JS OP…" at bounding box center [683, 537] width 1282 height 881
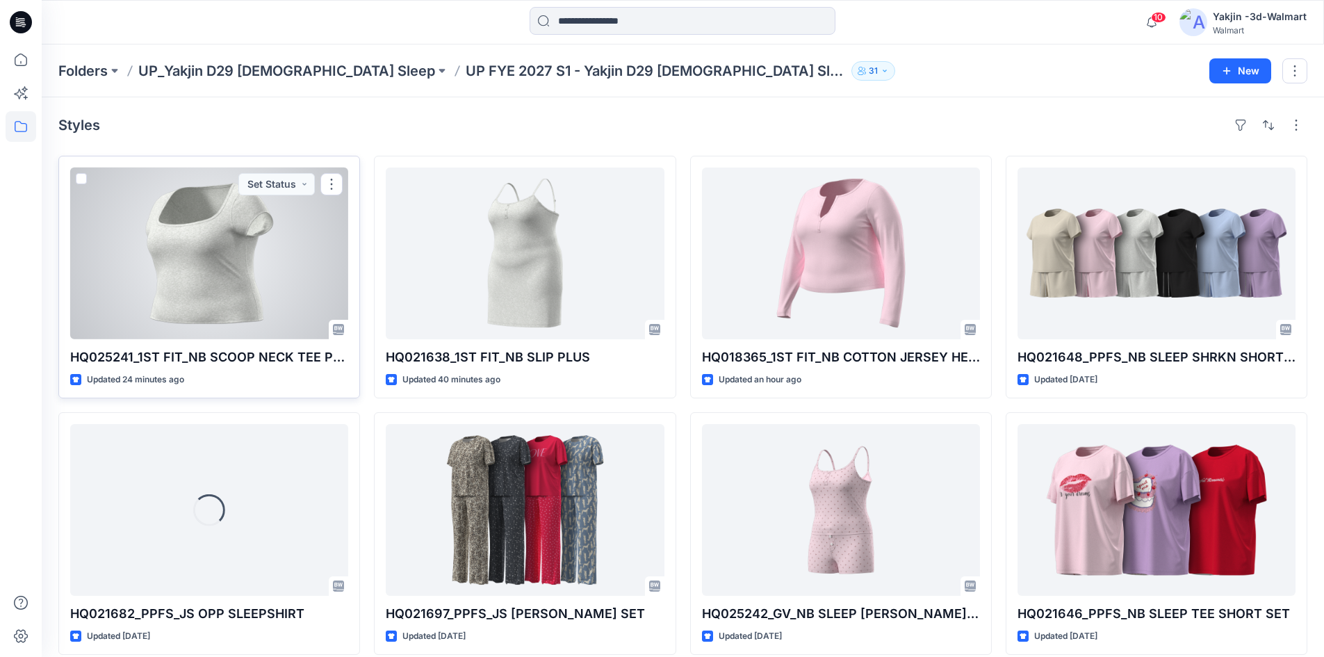
click at [259, 279] on div at bounding box center [209, 253] width 278 height 172
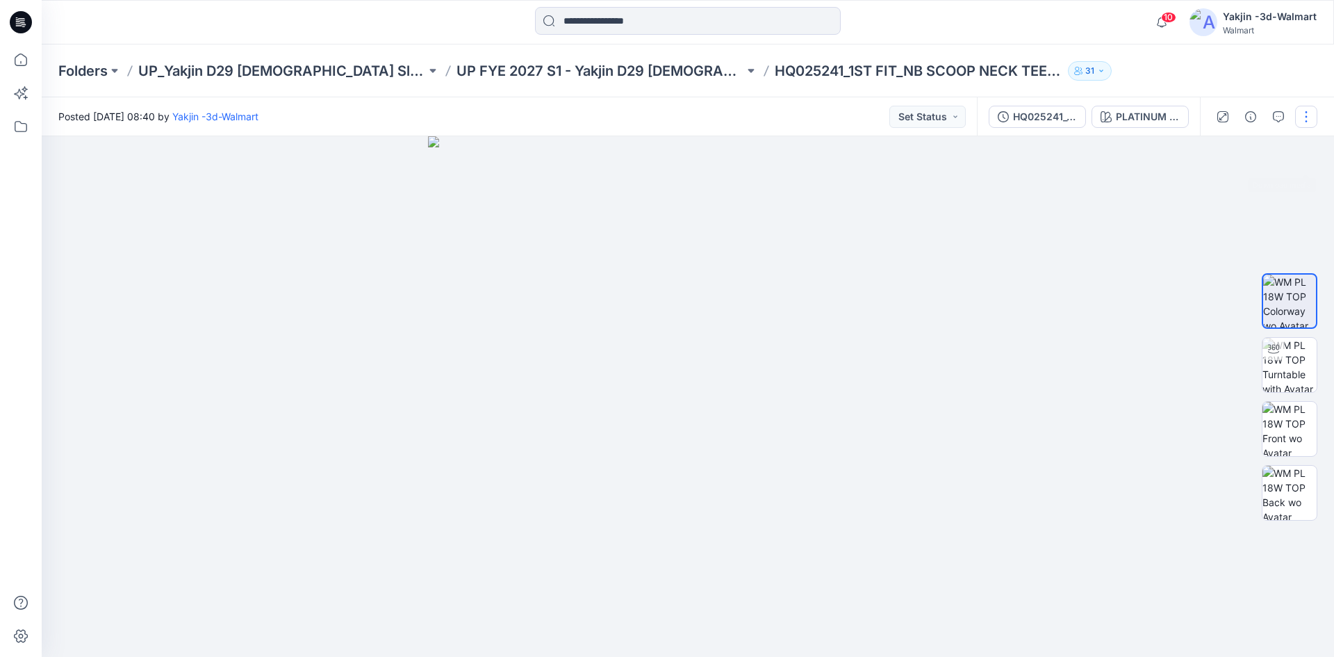
click at [1304, 116] on button "button" at bounding box center [1306, 117] width 22 height 22
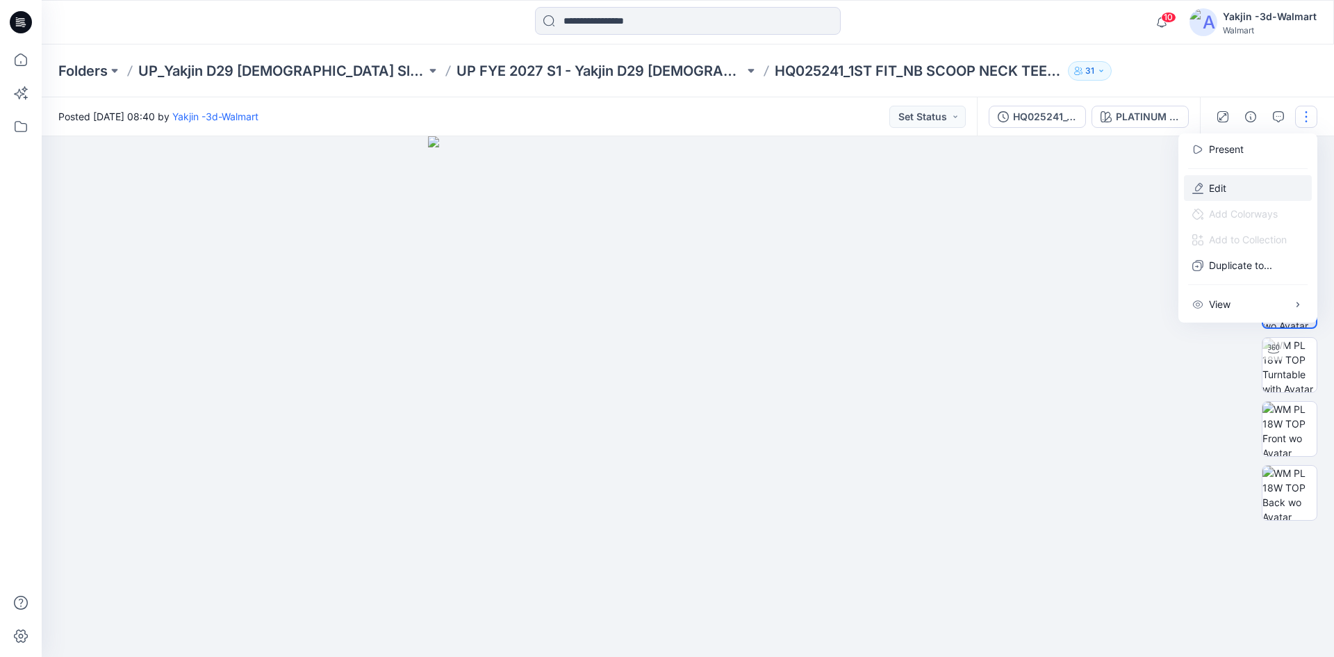
click at [1210, 186] on p "Edit" at bounding box center [1217, 188] width 17 height 15
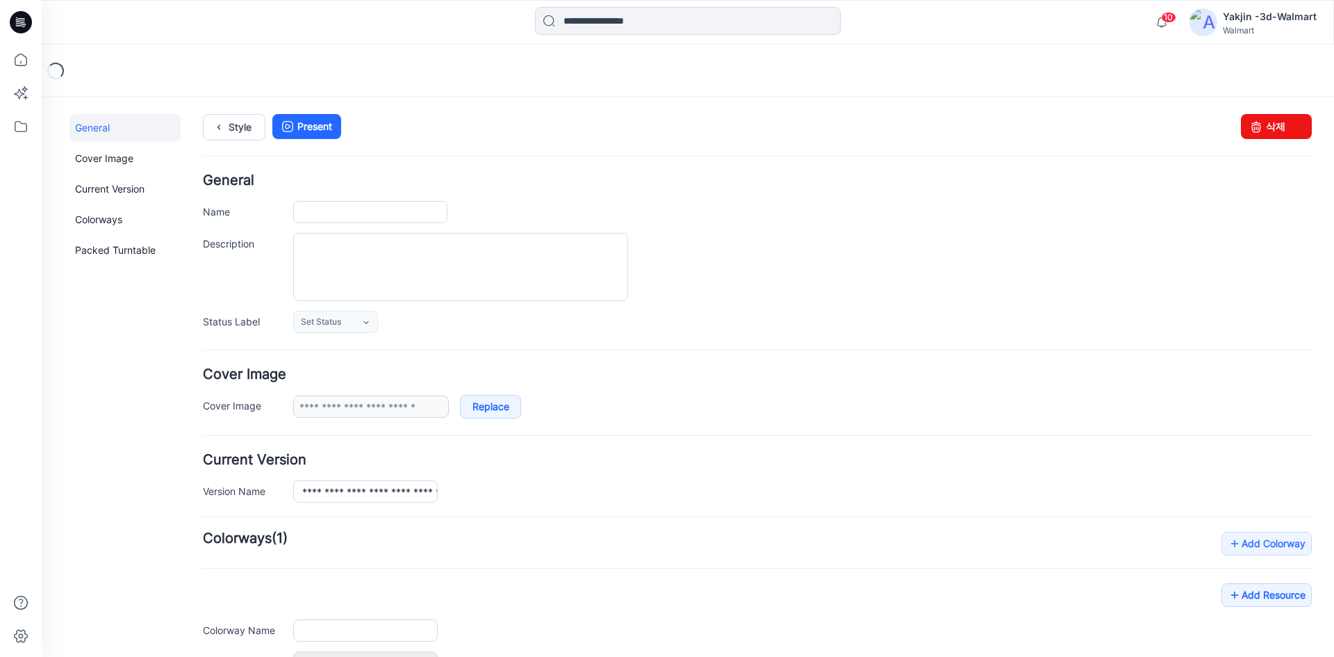
type input "**********"
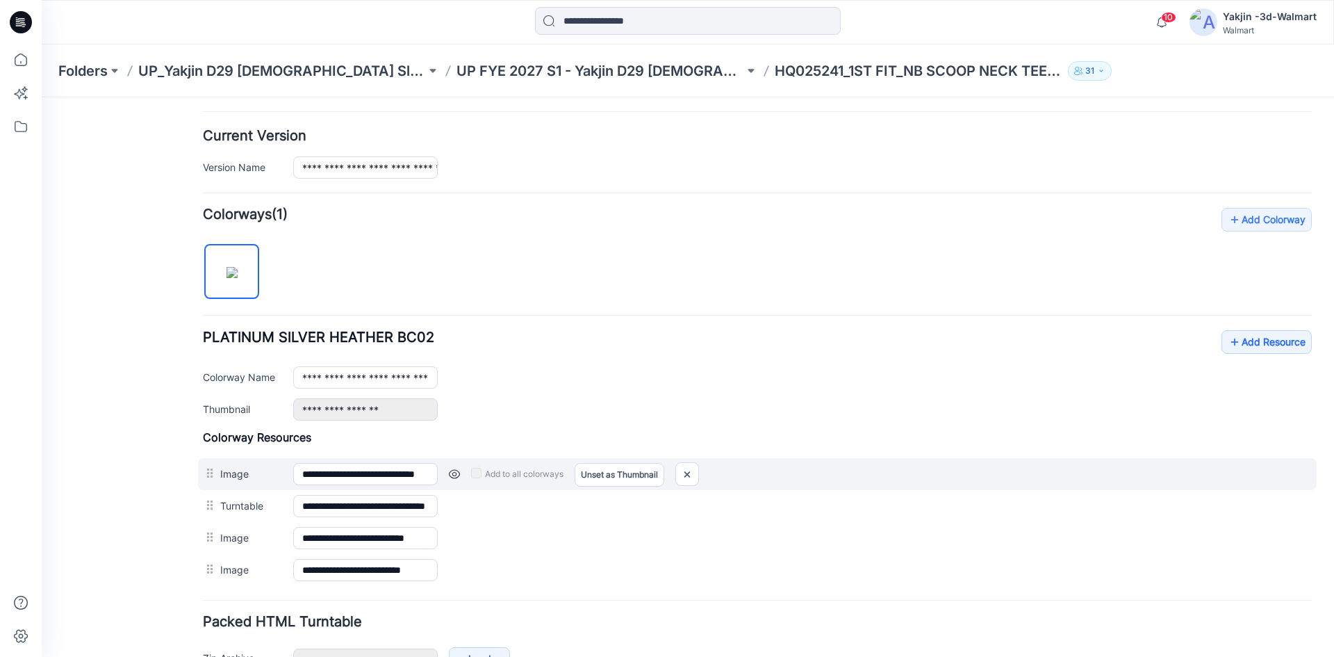
scroll to position [347, 0]
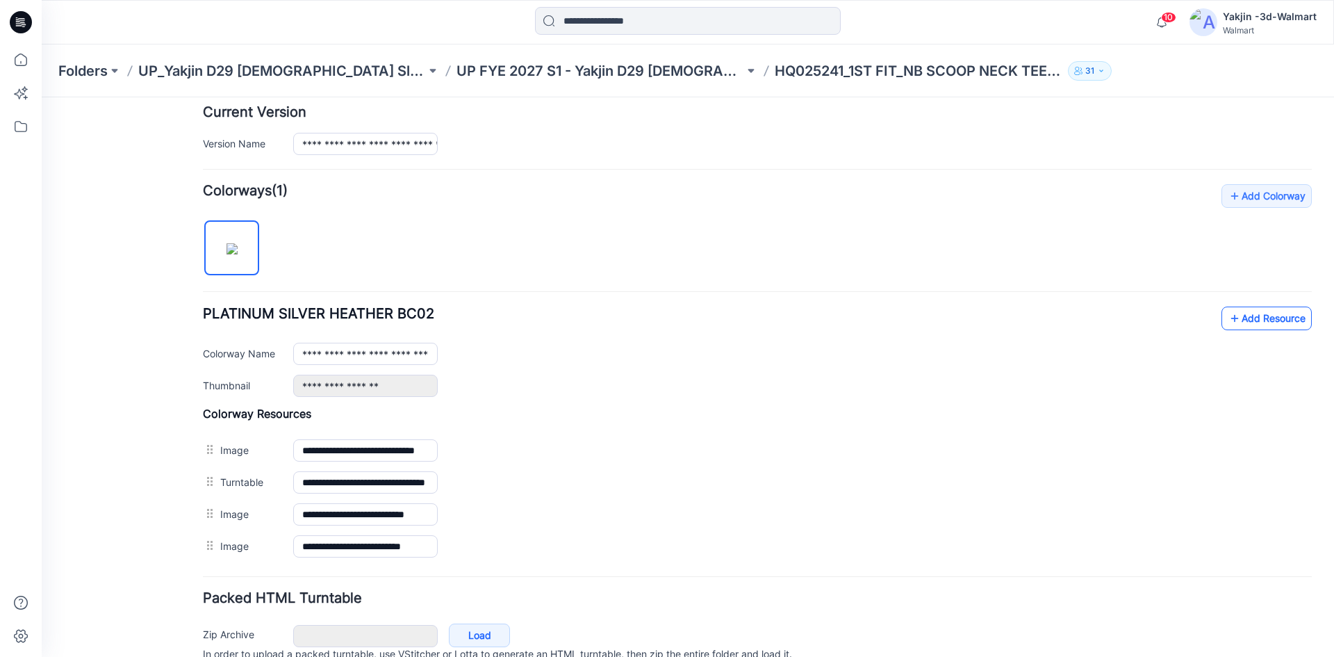
click at [1273, 316] on link "Add Resource" at bounding box center [1267, 318] width 90 height 24
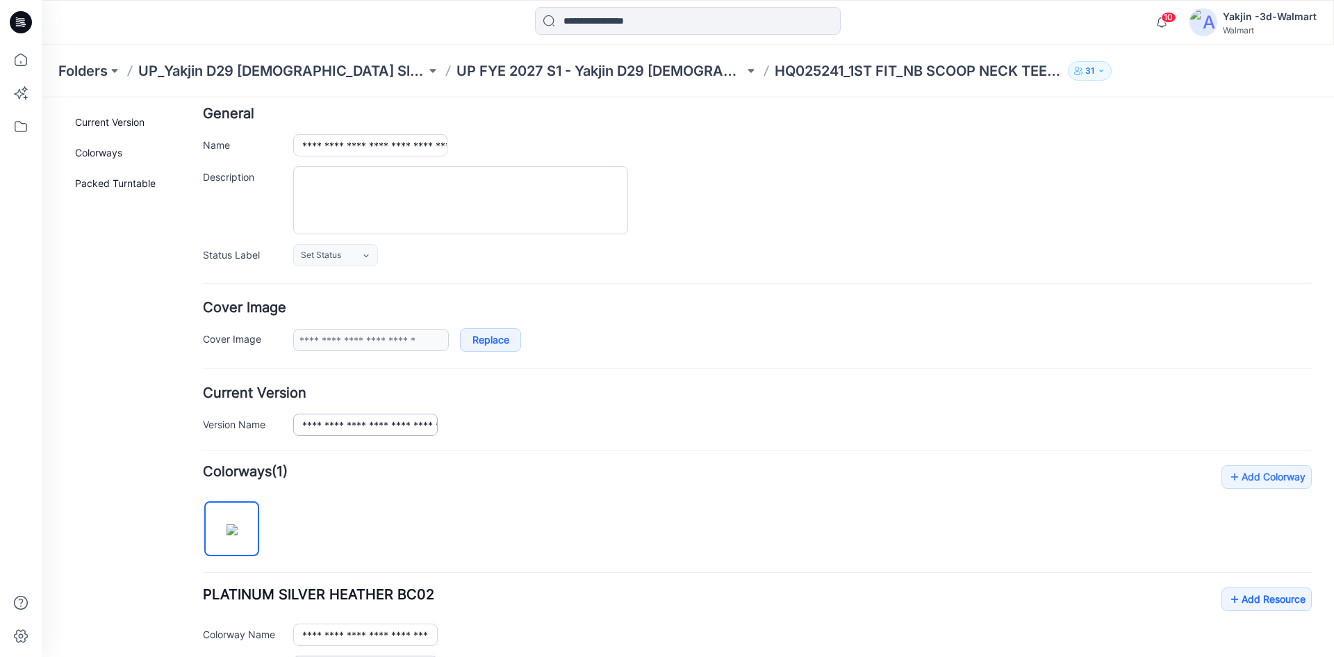
scroll to position [0, 0]
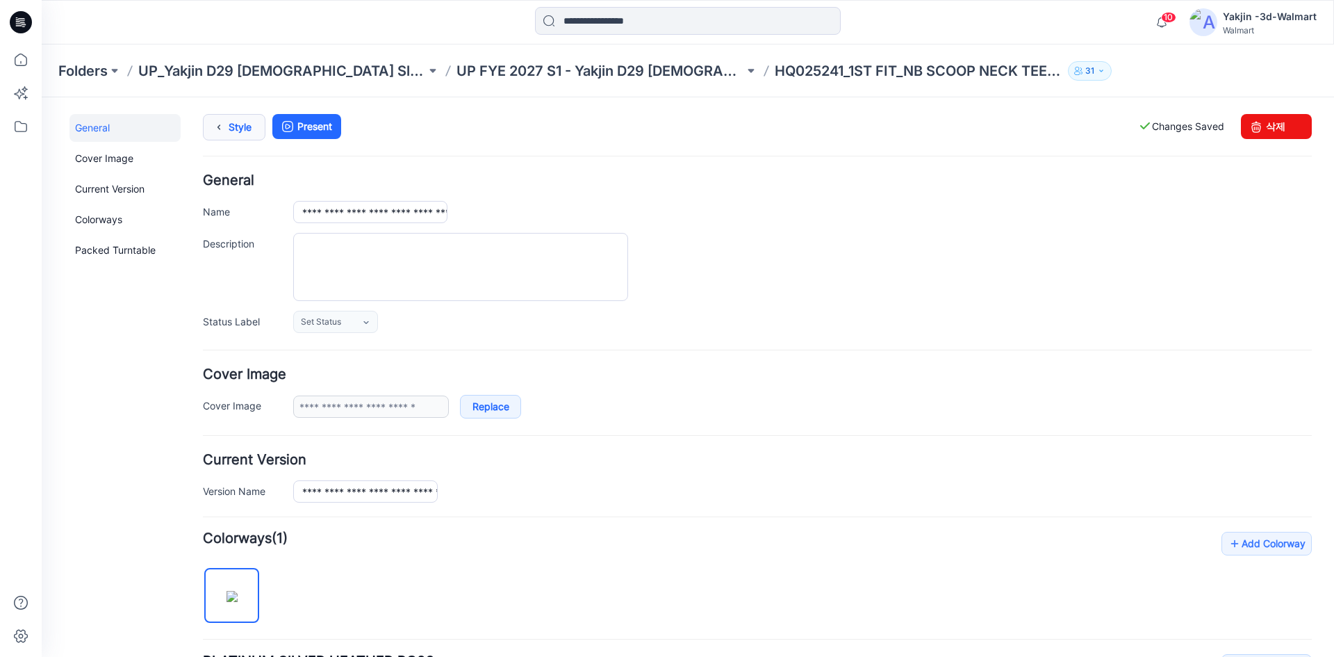
click at [224, 133] on icon at bounding box center [218, 127] width 19 height 25
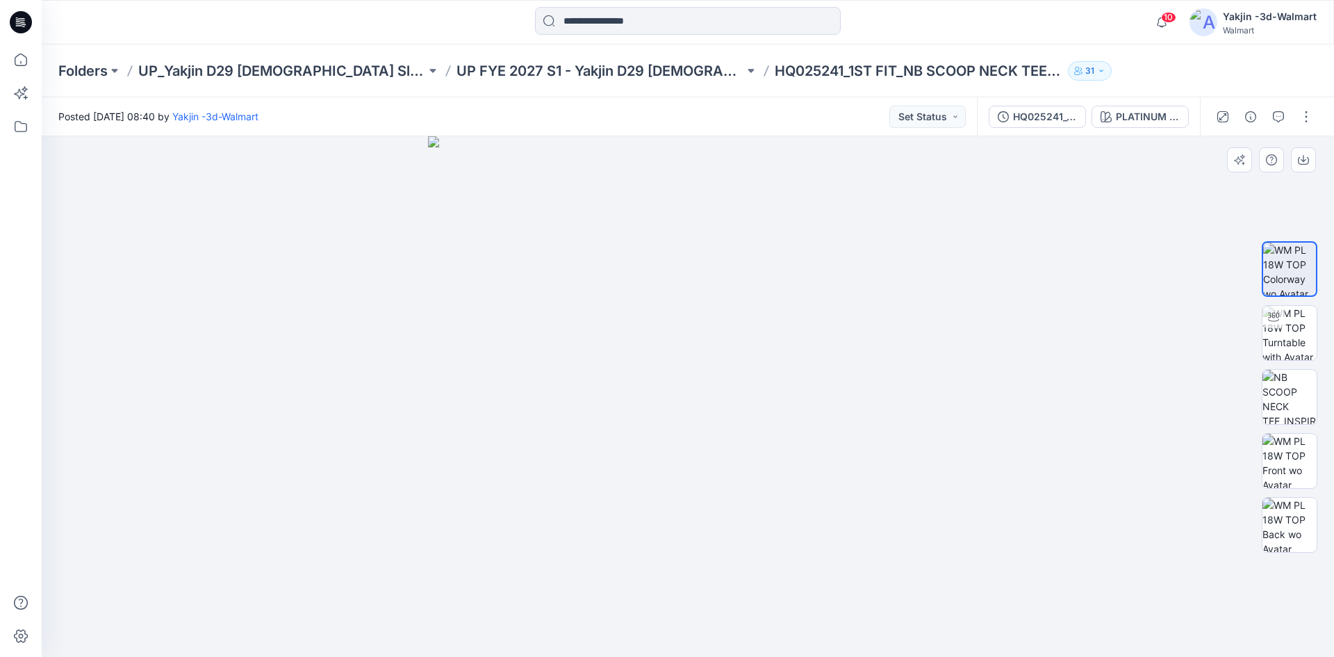
click at [528, 287] on img at bounding box center [688, 396] width 521 height 521
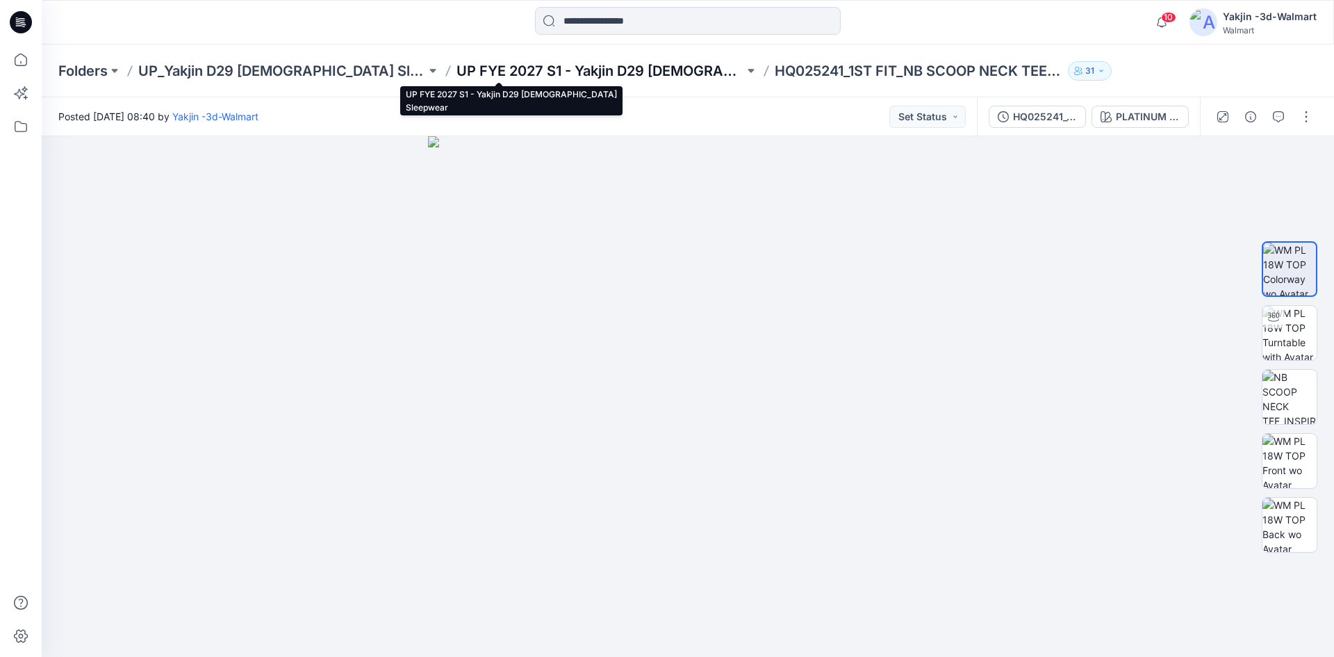
click at [509, 67] on p "UP FYE 2027 S1 - Yakjin D29 [DEMOGRAPHIC_DATA] Sleepwear" at bounding box center [601, 70] width 288 height 19
